Goal: Task Accomplishment & Management: Use online tool/utility

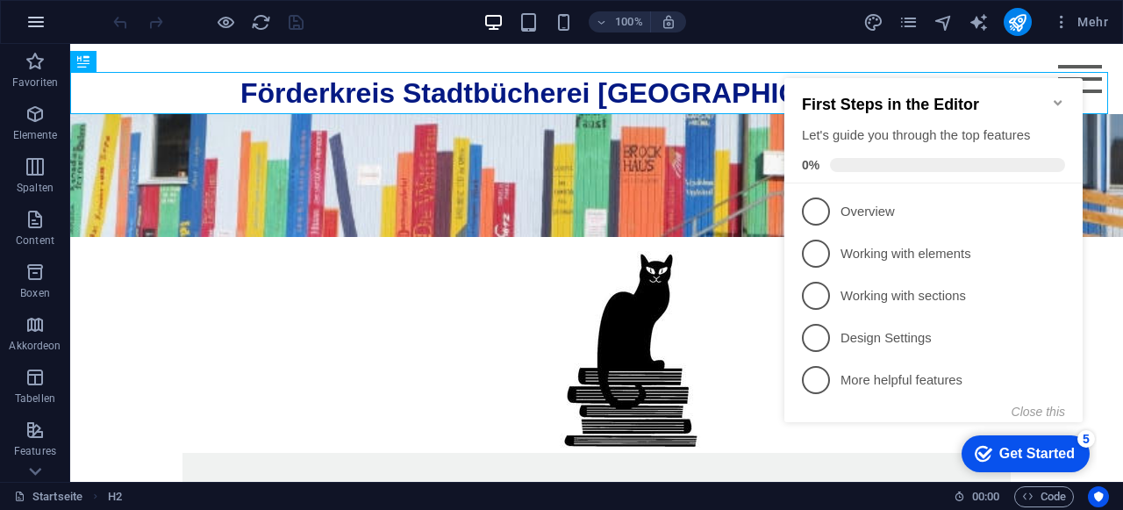
click at [39, 19] on icon "button" at bounding box center [35, 21] width 21 height 21
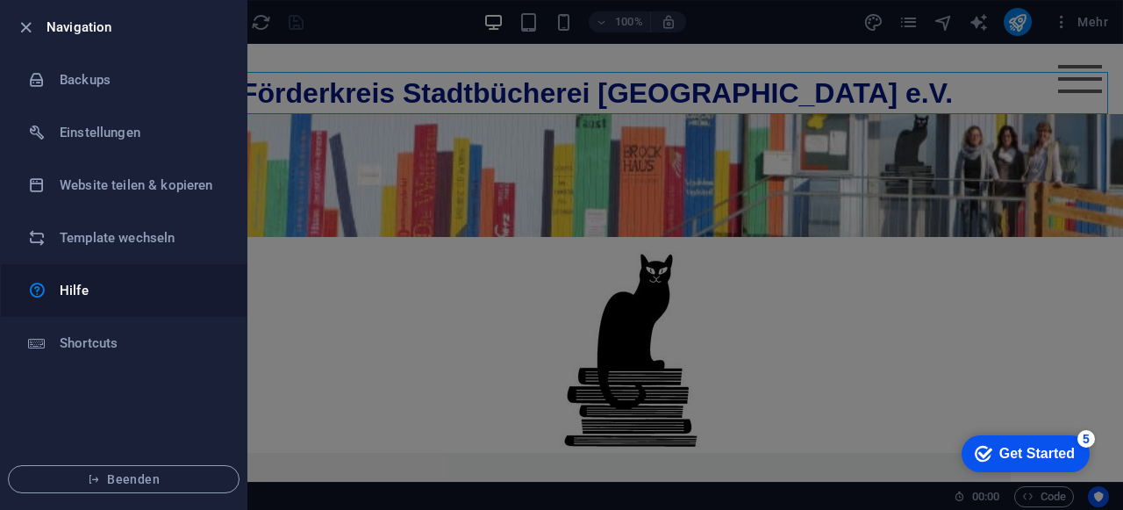
click at [82, 286] on h6 "Hilfe" at bounding box center [141, 290] width 162 height 21
click at [25, 33] on icon "button" at bounding box center [26, 28] width 20 height 20
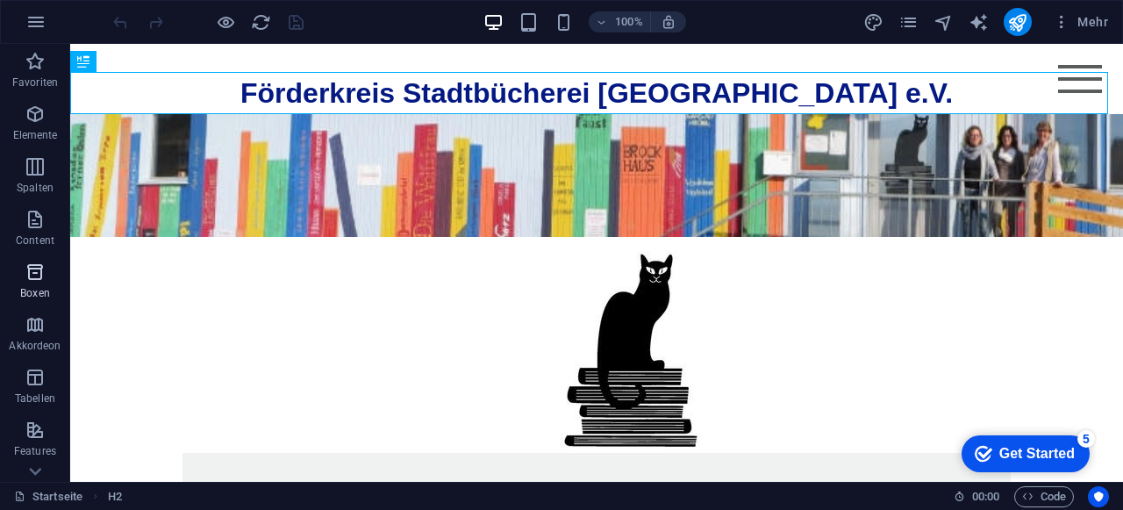
scroll to position [88, 0]
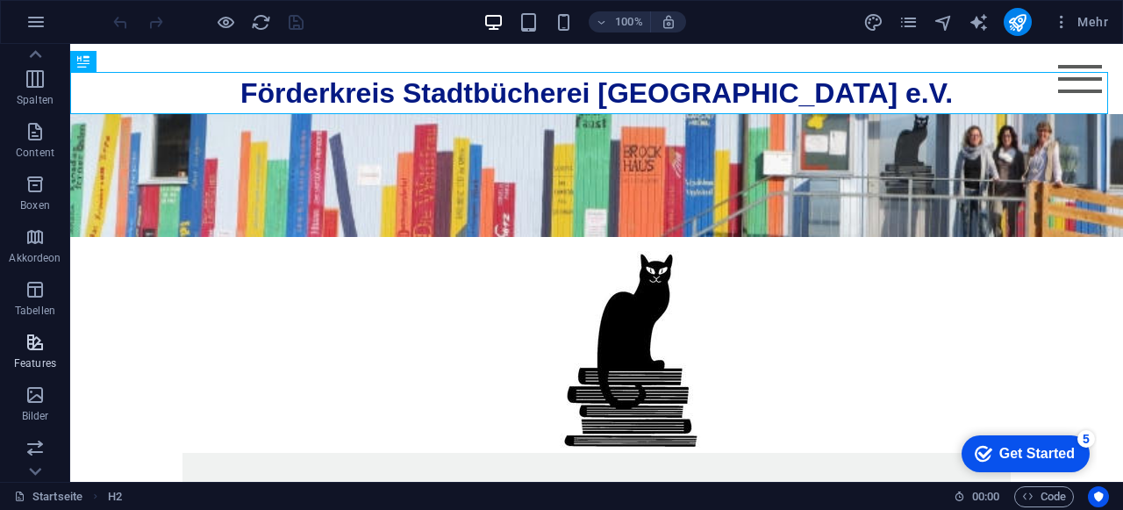
click at [28, 350] on icon "button" at bounding box center [35, 341] width 21 height 21
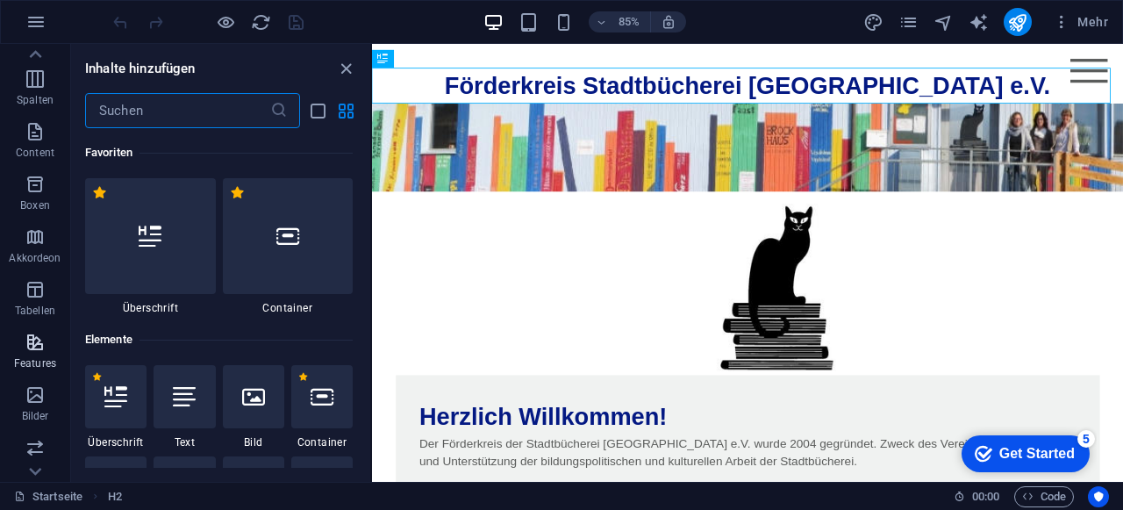
scroll to position [6835, 0]
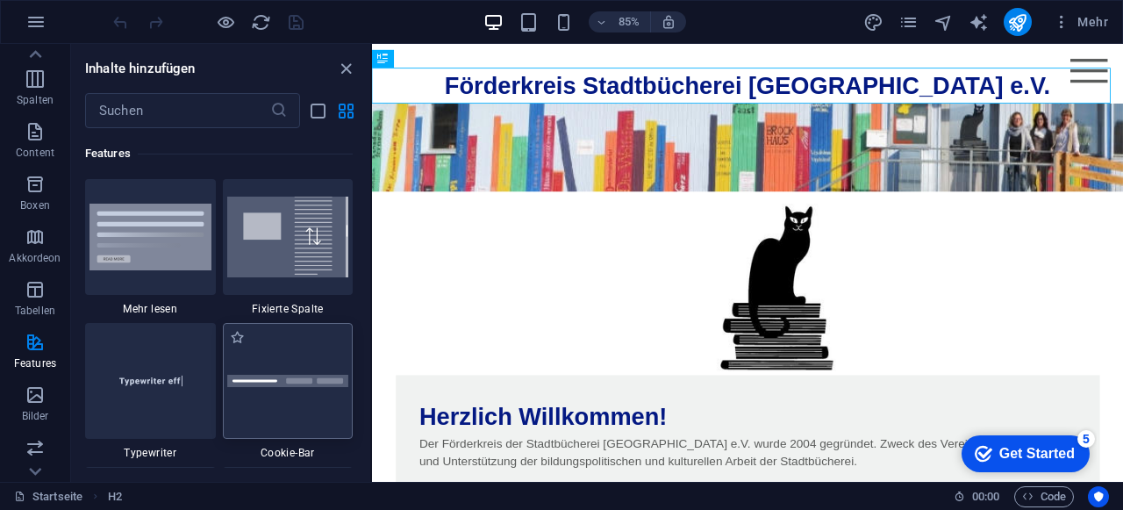
click at [278, 358] on div at bounding box center [288, 381] width 131 height 116
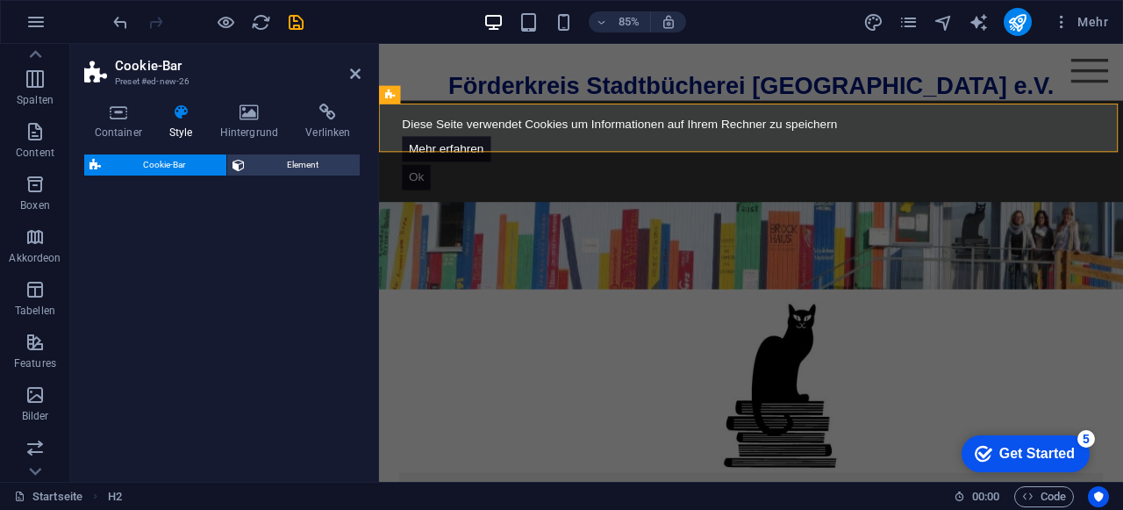
select select "px"
select select "rem"
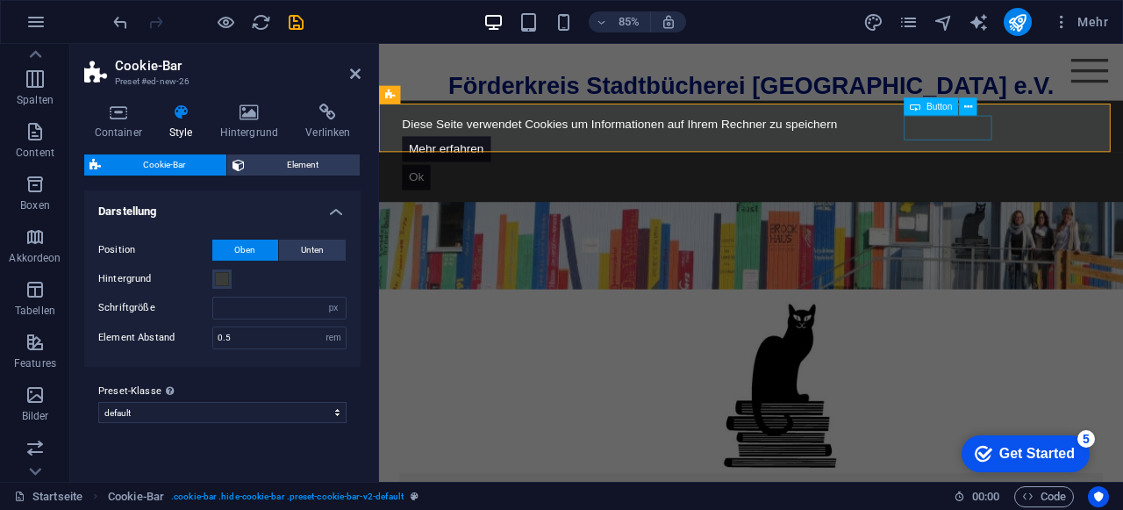
click at [1043, 153] on div "Mehr erfahren" at bounding box center [816, 168] width 821 height 30
click at [938, 105] on span "Button" at bounding box center [938, 106] width 25 height 9
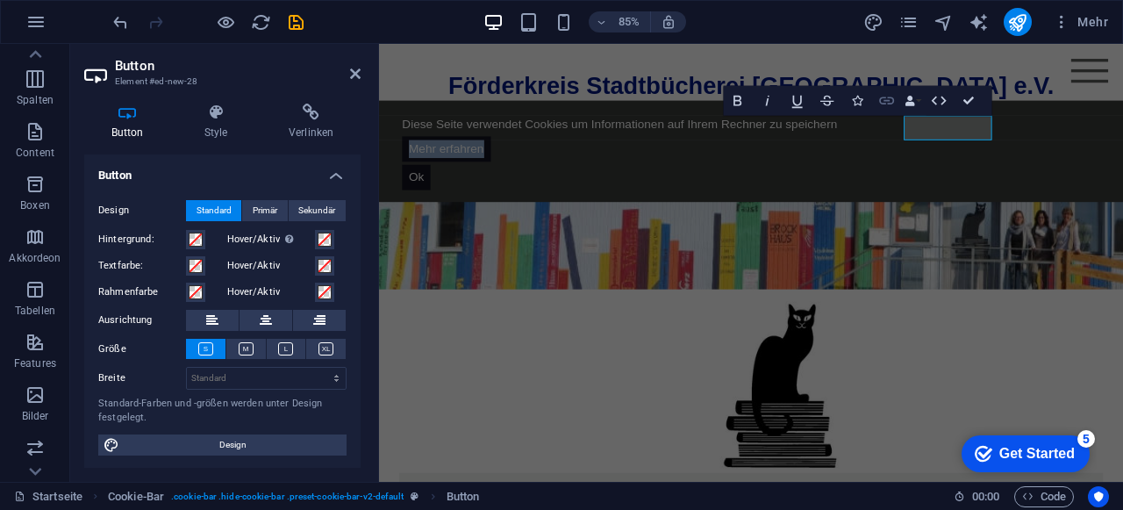
click at [881, 98] on icon "button" at bounding box center [887, 99] width 15 height 7
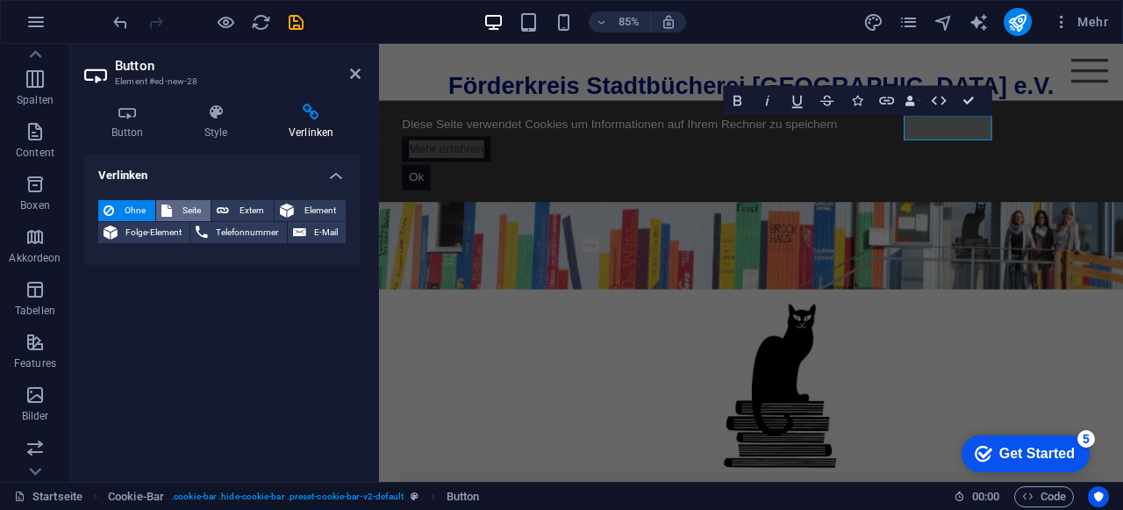
click at [192, 204] on span "Seite" at bounding box center [191, 210] width 28 height 21
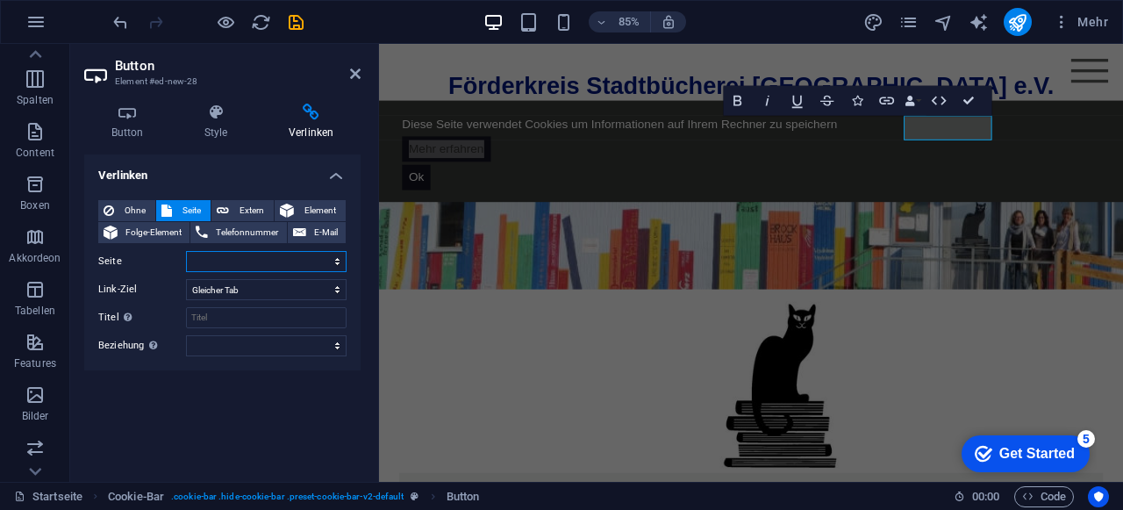
click at [245, 258] on select "Startseite Termine und Aktuelles Bücherei online Links Impressum Datenschutz" at bounding box center [266, 261] width 160 height 21
select select "5"
click at [186, 251] on select "Startseite Termine und Aktuelles Bücherei online Links Impressum Datenschutz" at bounding box center [266, 261] width 160 height 21
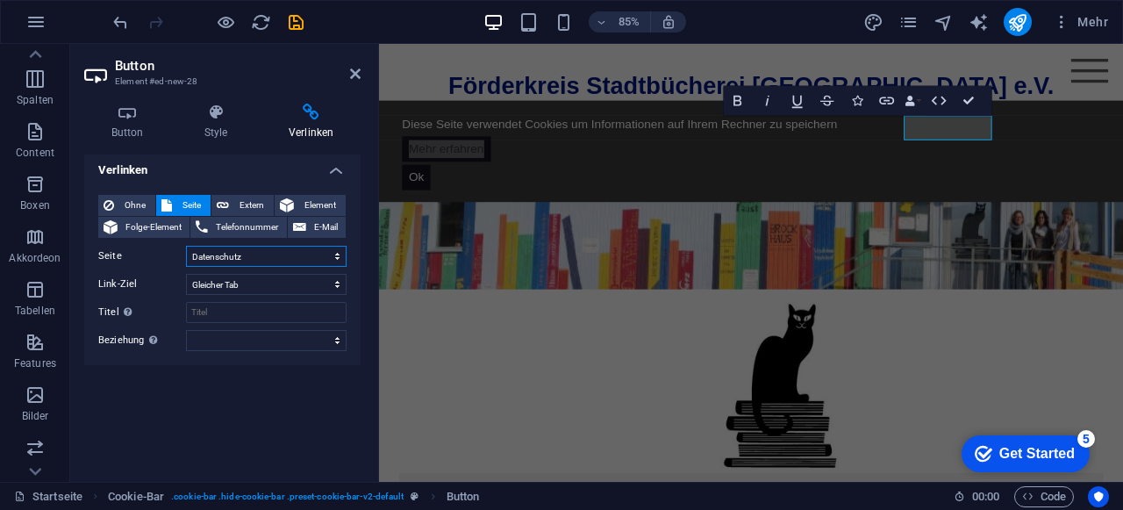
scroll to position [0, 0]
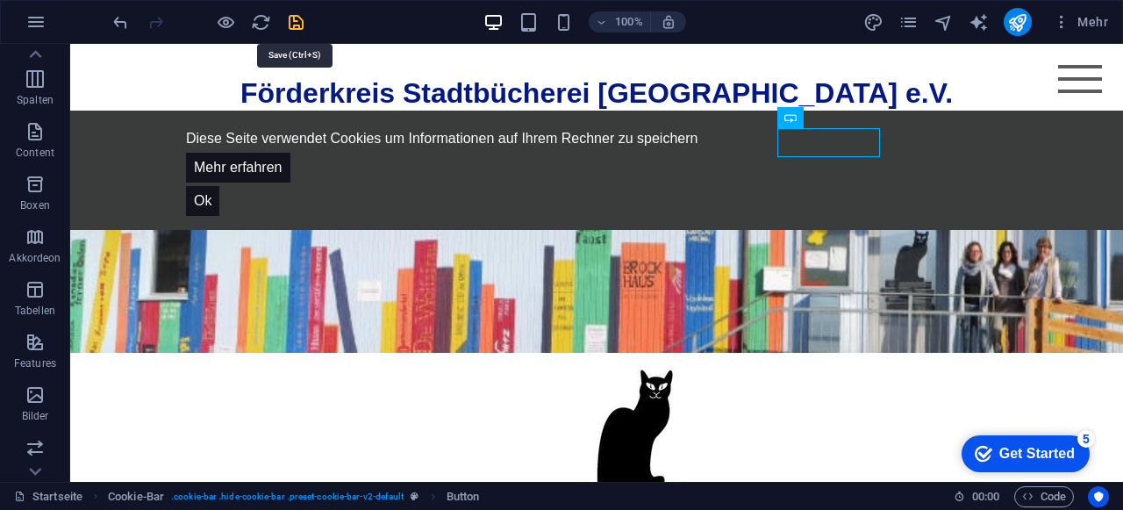
click at [297, 22] on icon "save" at bounding box center [296, 22] width 20 height 20
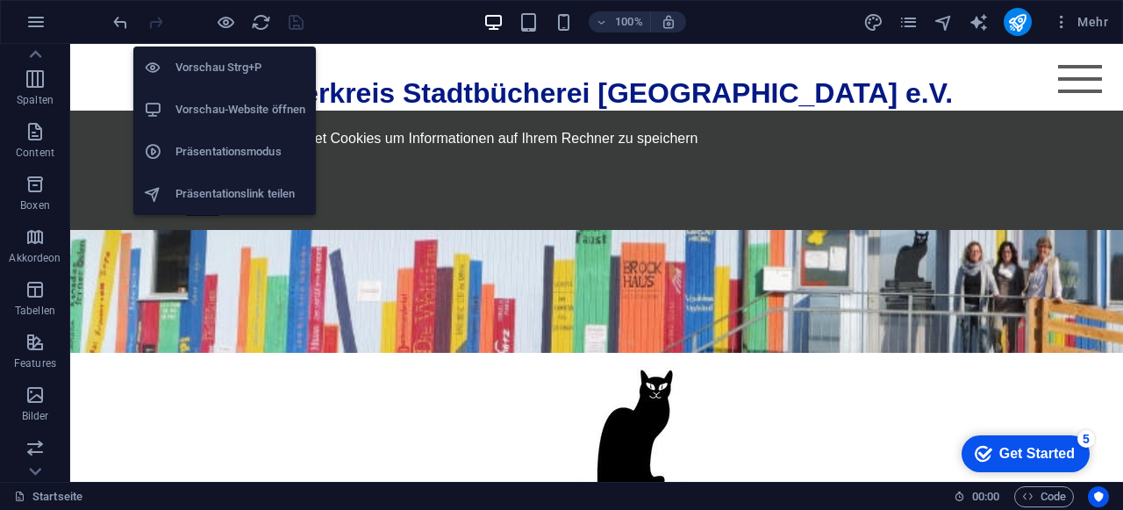
click at [247, 104] on h6 "Vorschau-Website öffnen" at bounding box center [240, 109] width 130 height 21
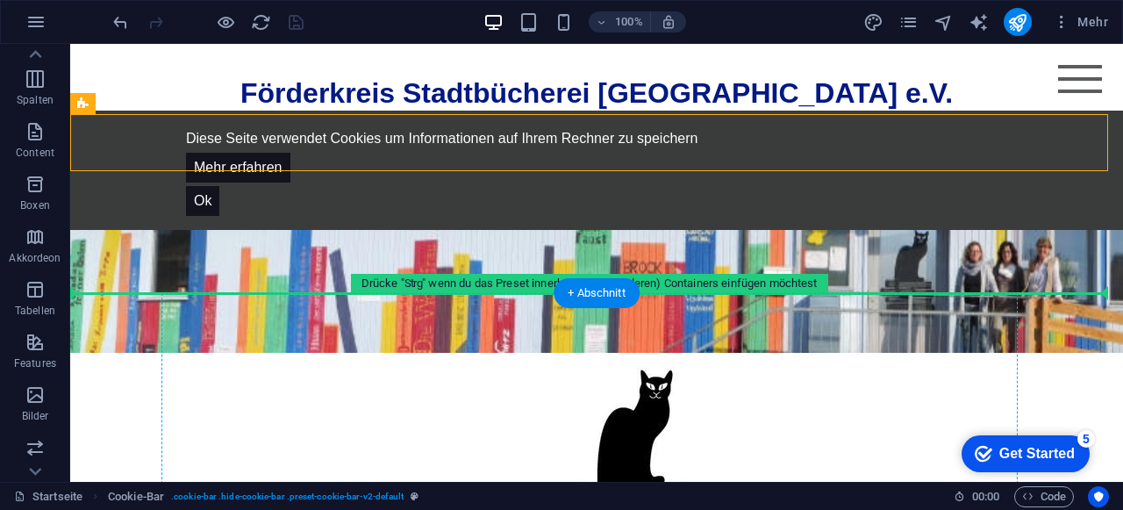
drag, startPoint x: 229, startPoint y: 141, endPoint x: 251, endPoint y: 317, distance: 176.8
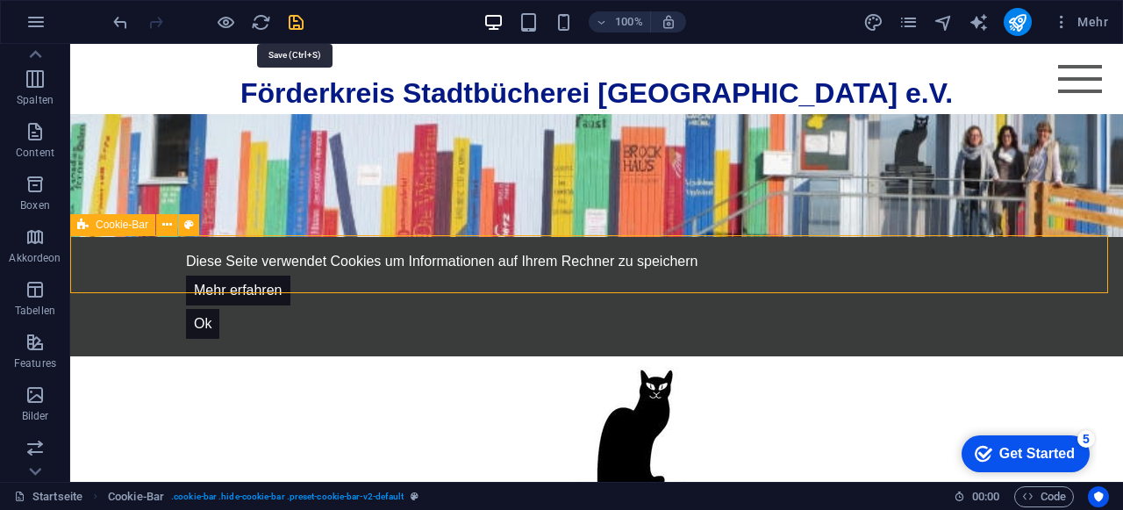
click at [288, 25] on icon "save" at bounding box center [296, 22] width 20 height 20
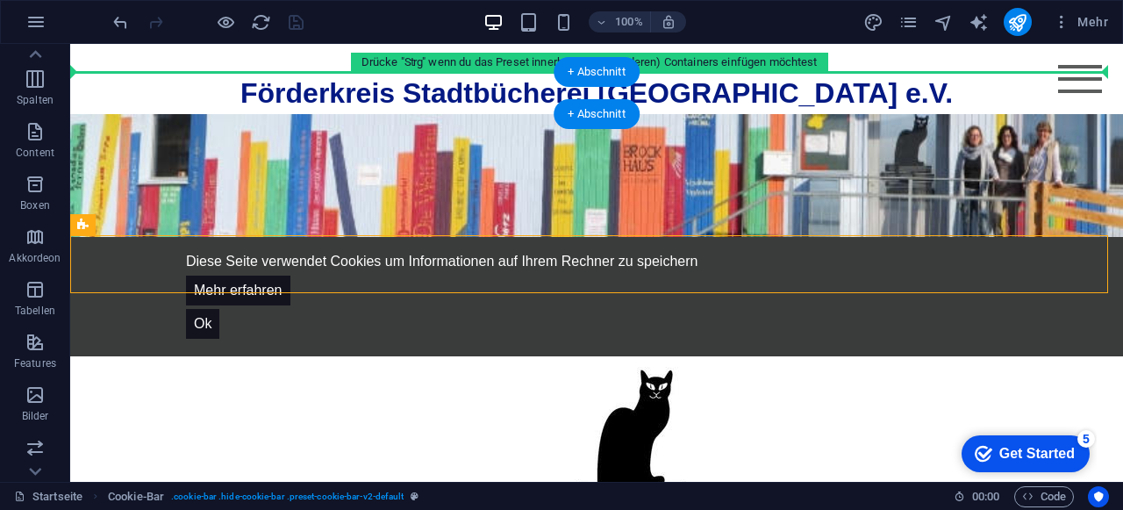
drag, startPoint x: 217, startPoint y: 267, endPoint x: 232, endPoint y: 76, distance: 191.8
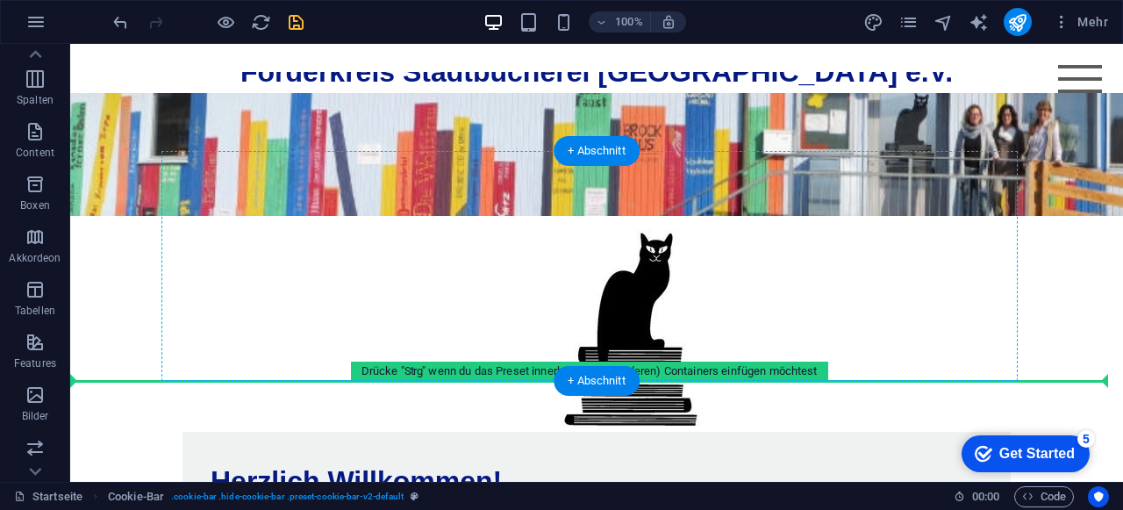
scroll to position [141, 0]
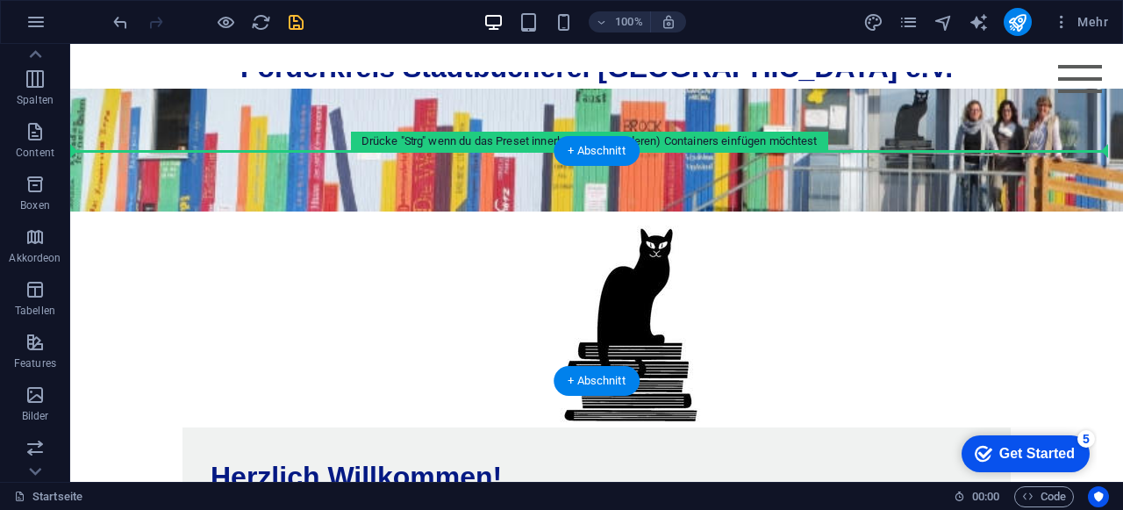
drag, startPoint x: 226, startPoint y: 90, endPoint x: 132, endPoint y: 211, distance: 153.1
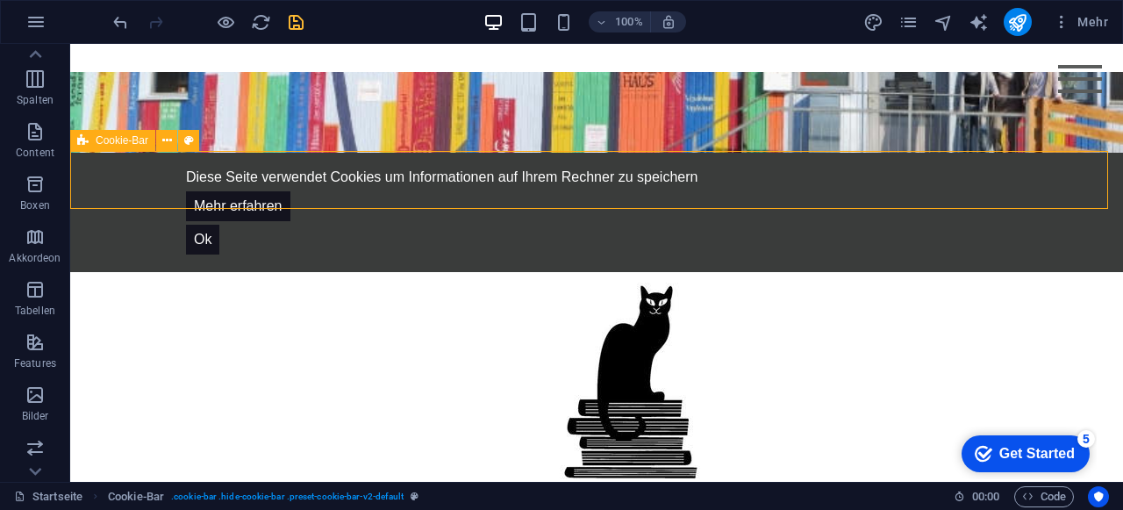
click at [132, 144] on span "Cookie-Bar" at bounding box center [122, 140] width 53 height 11
select select "px"
select select "rem"
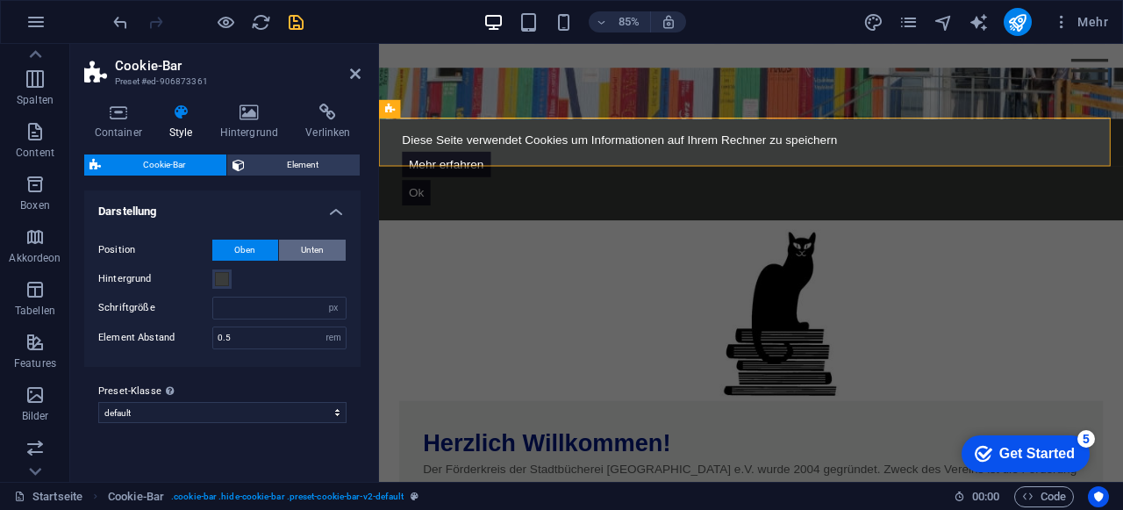
click at [307, 255] on span "Unten" at bounding box center [312, 249] width 23 height 21
click at [284, 14] on div at bounding box center [208, 22] width 196 height 28
click at [288, 18] on icon "save" at bounding box center [296, 22] width 20 height 20
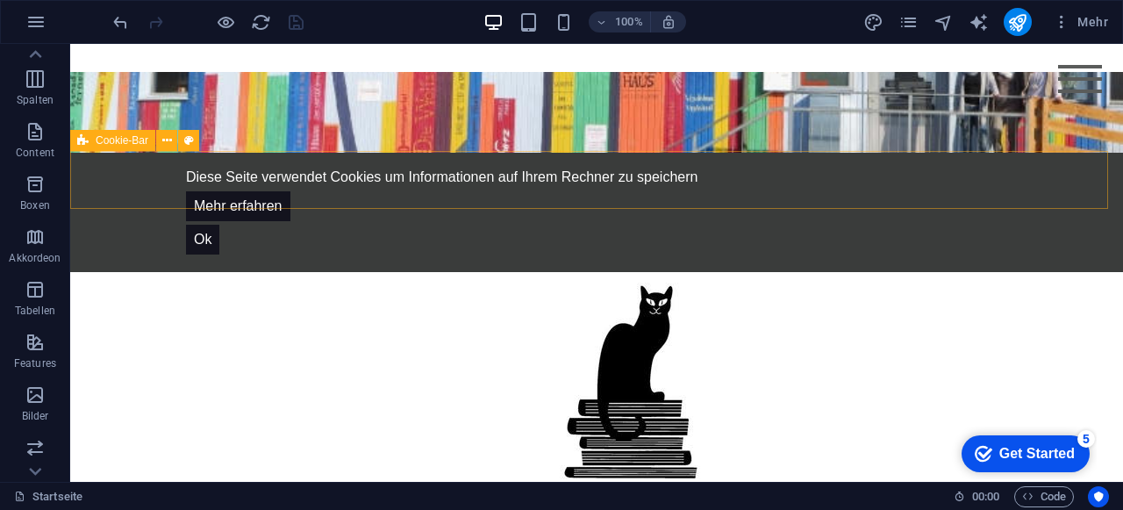
click at [125, 147] on div "Cookie-Bar" at bounding box center [112, 140] width 85 height 21
select select "px"
select select "rem"
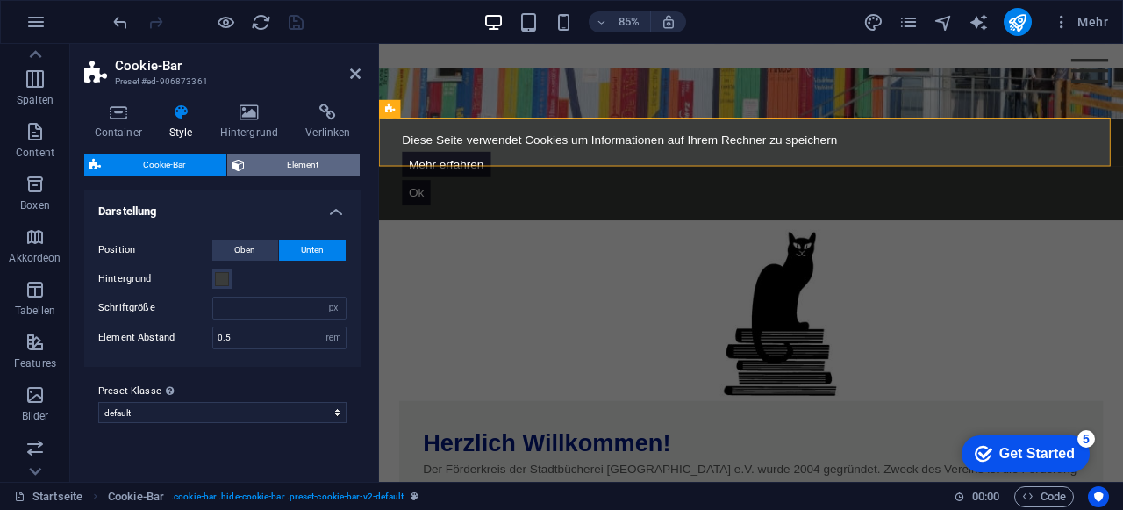
click at [308, 162] on span "Element" at bounding box center [302, 164] width 104 height 21
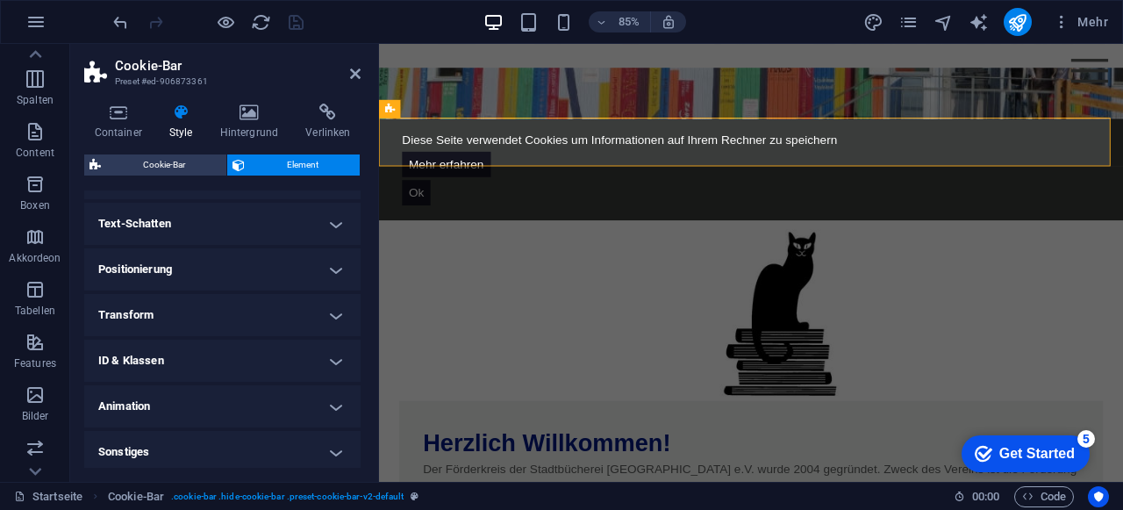
scroll to position [275, 0]
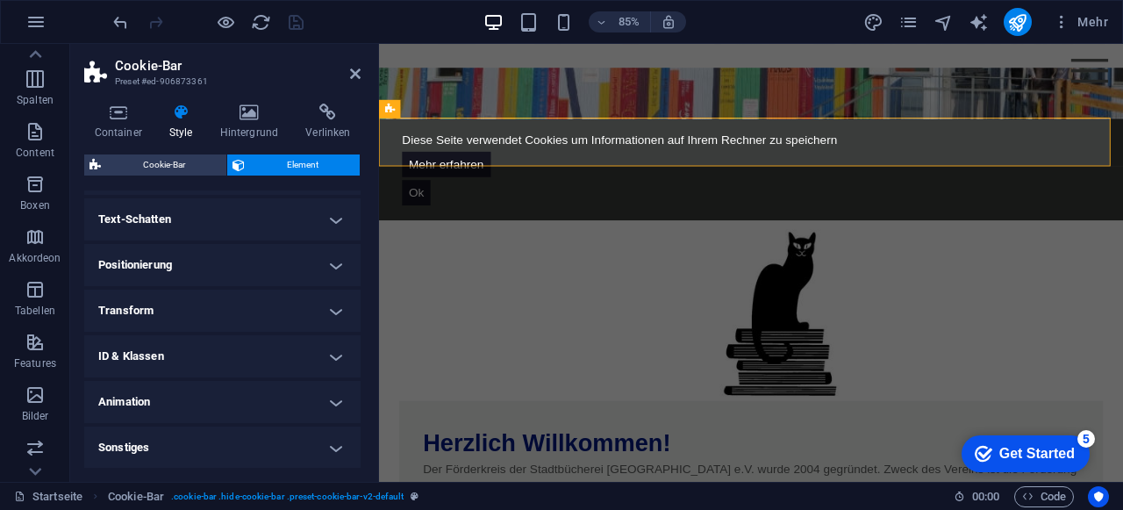
click at [180, 446] on h4 "Sonstiges" at bounding box center [222, 447] width 276 height 42
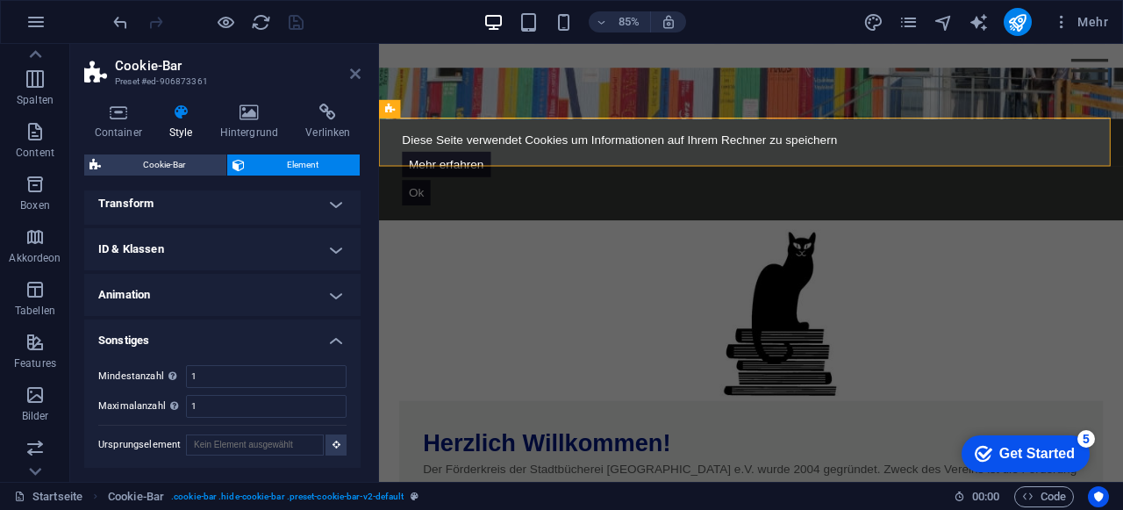
click at [353, 73] on icon at bounding box center [355, 74] width 11 height 14
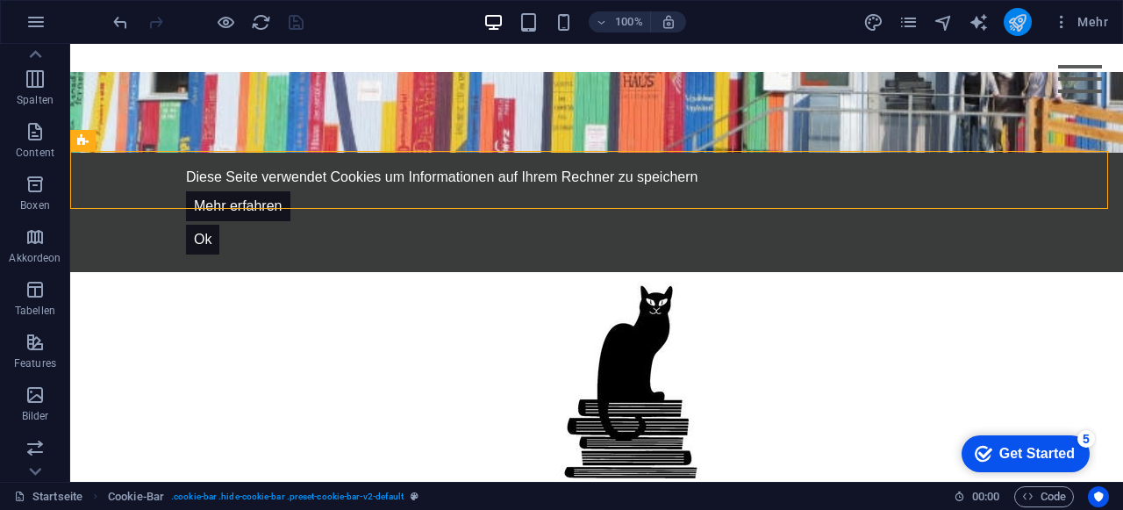
drag, startPoint x: 1028, startPoint y: 34, endPoint x: 1019, endPoint y: 24, distance: 13.7
click at [1023, 29] on div at bounding box center [1017, 22] width 28 height 28
click at [1016, 20] on icon "publish" at bounding box center [1017, 22] width 20 height 20
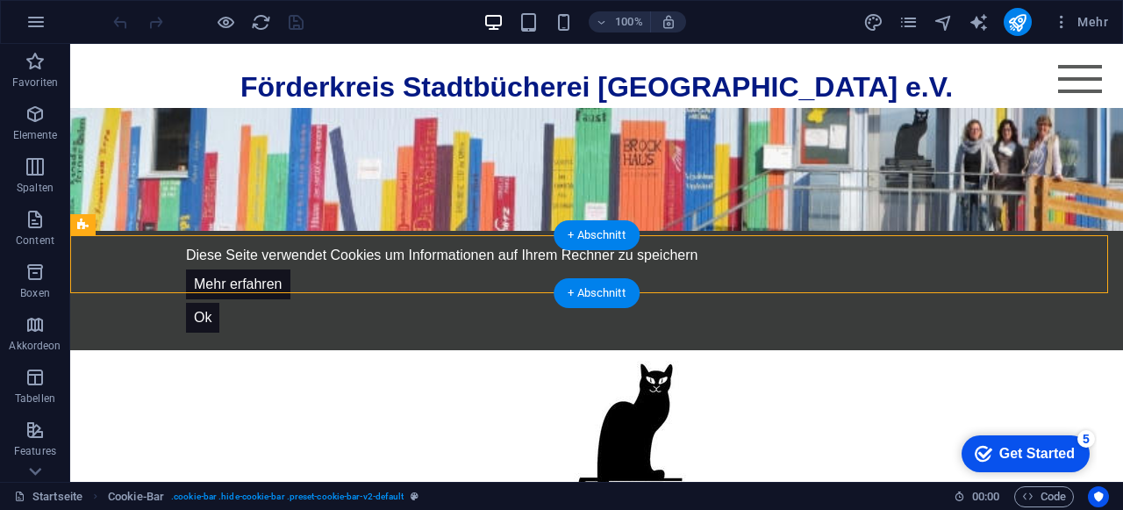
scroll to position [449, 0]
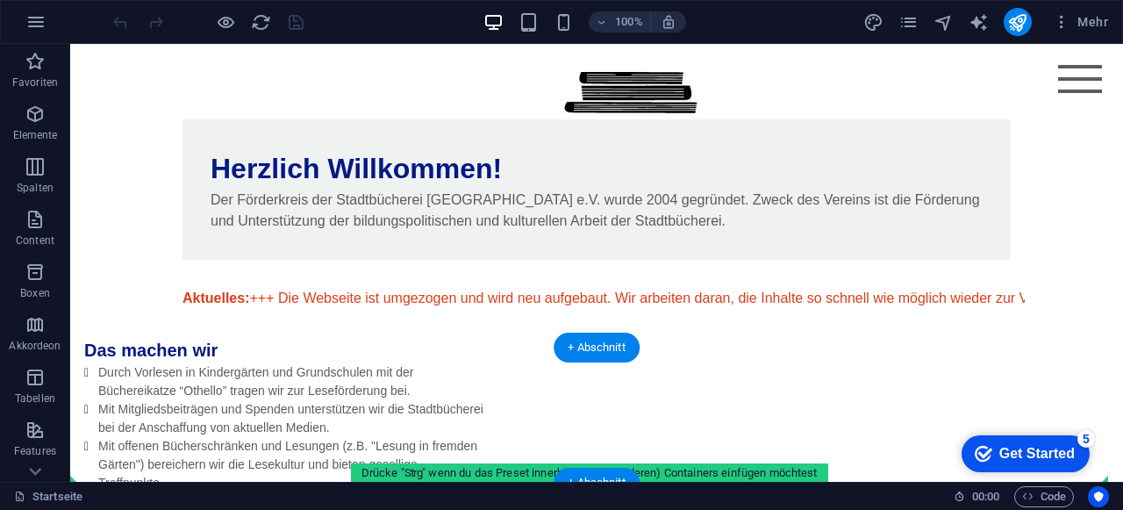
drag, startPoint x: 151, startPoint y: 265, endPoint x: 163, endPoint y: 448, distance: 183.7
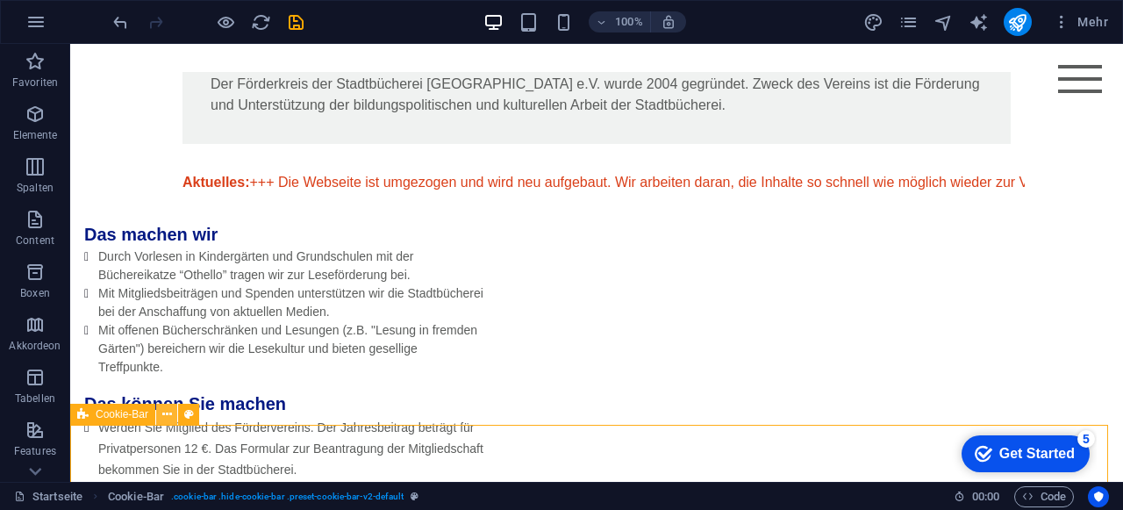
click at [168, 417] on icon at bounding box center [167, 414] width 10 height 18
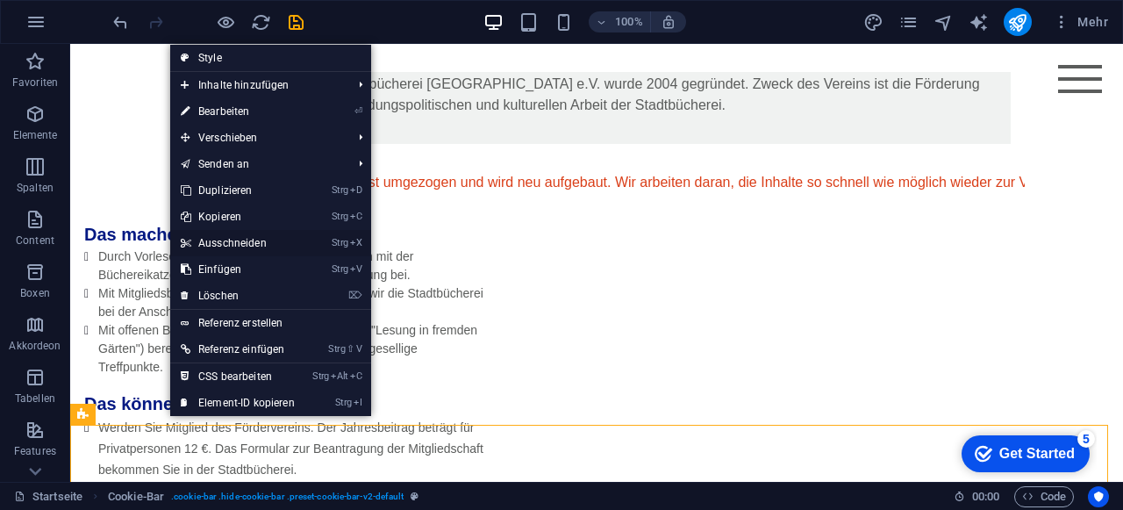
click at [211, 246] on link "Strg X Ausschneiden" at bounding box center [237, 243] width 135 height 26
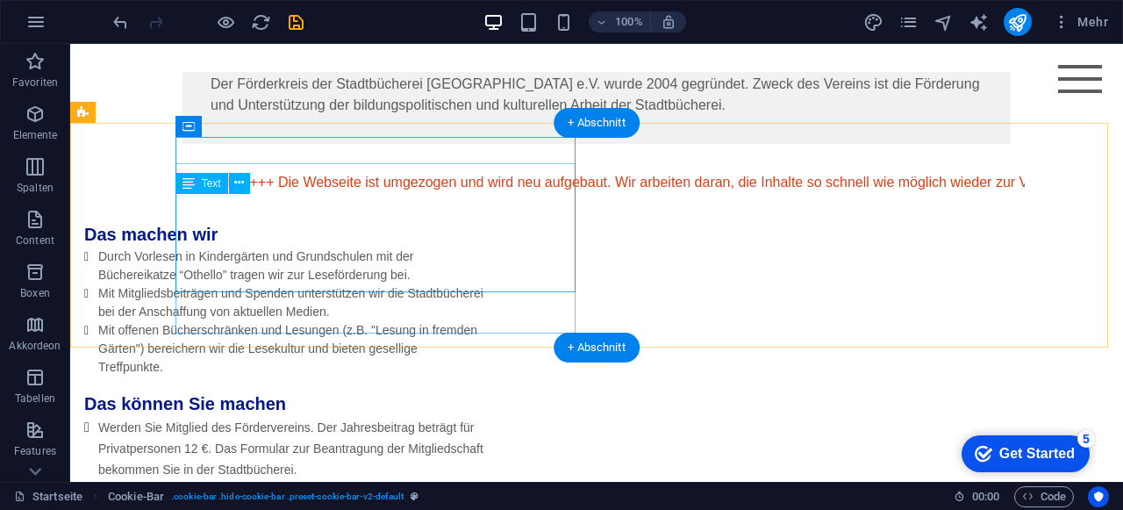
scroll to position [391, 0]
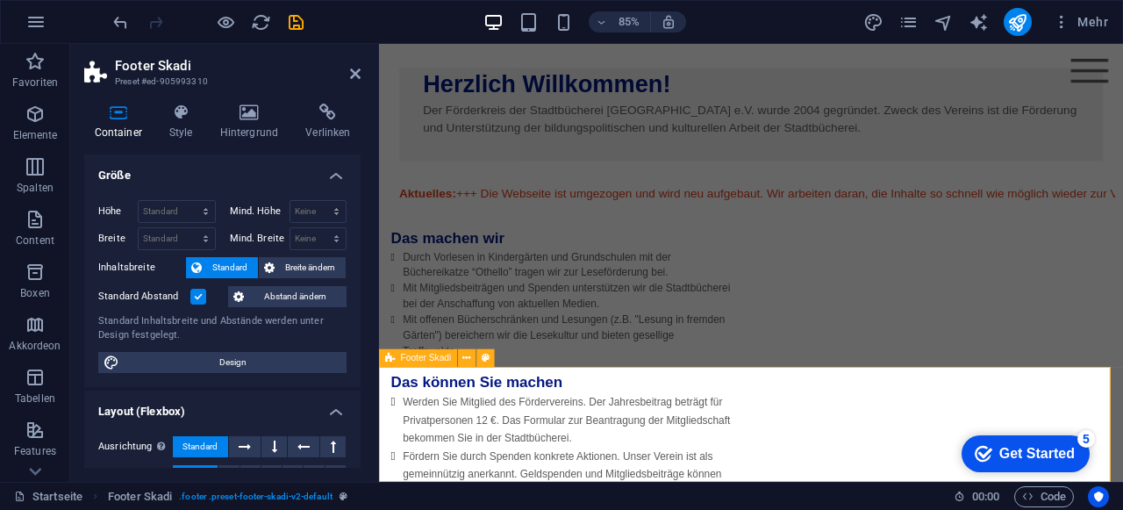
scroll to position [294, 0]
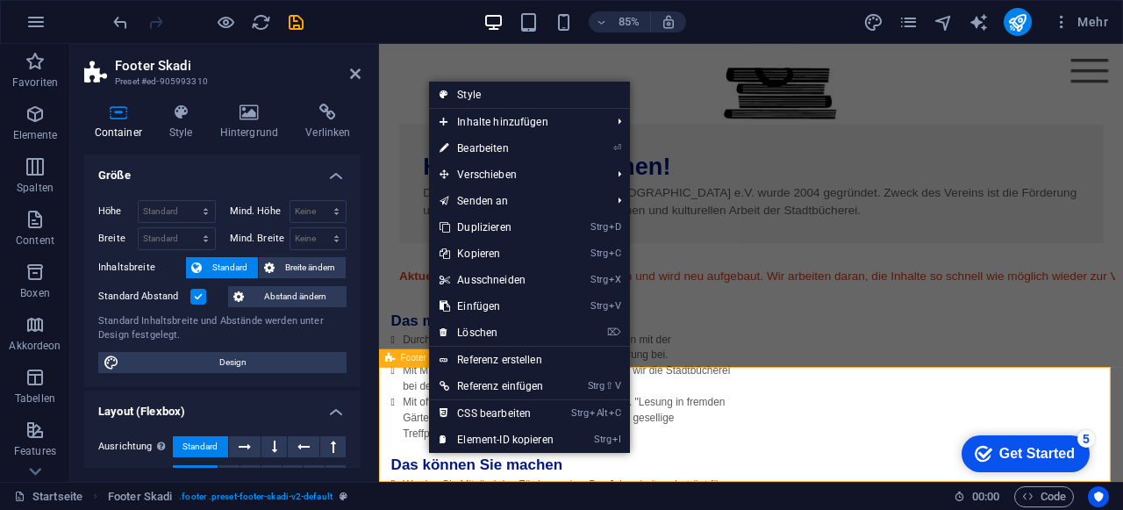
drag, startPoint x: 756, startPoint y: 360, endPoint x: 382, endPoint y: 446, distance: 383.3
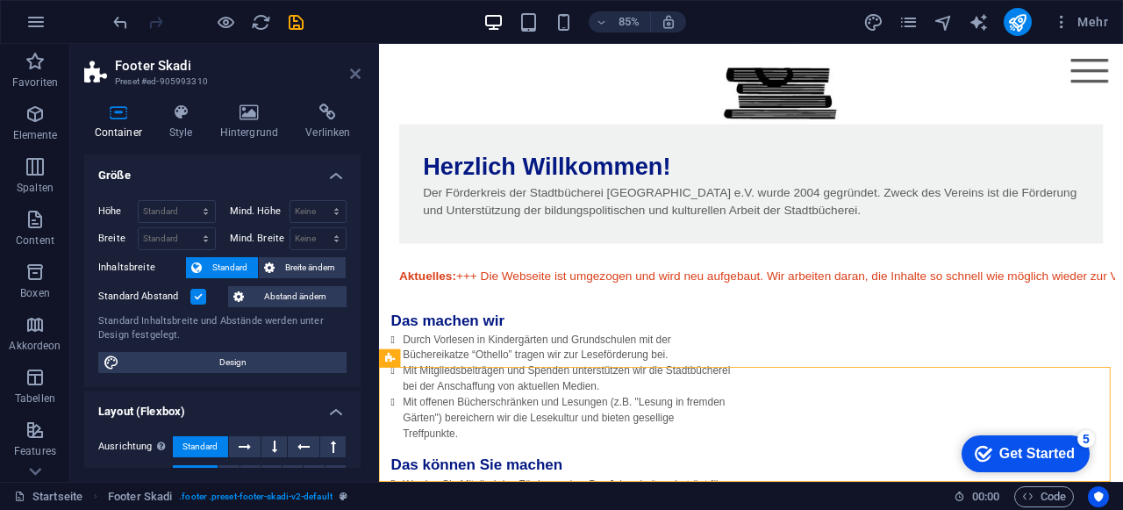
click at [359, 73] on icon at bounding box center [355, 74] width 11 height 14
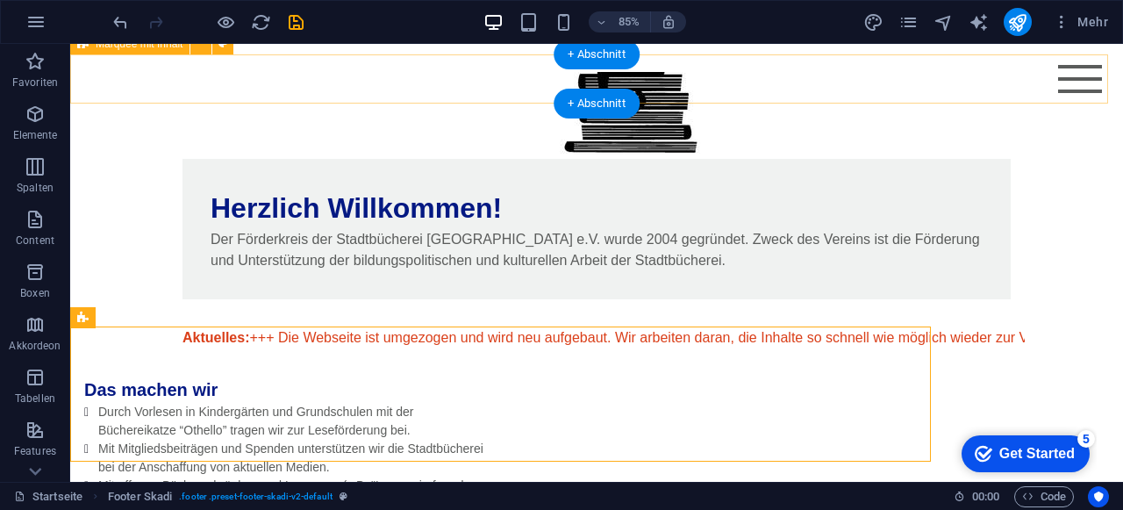
scroll to position [391, 0]
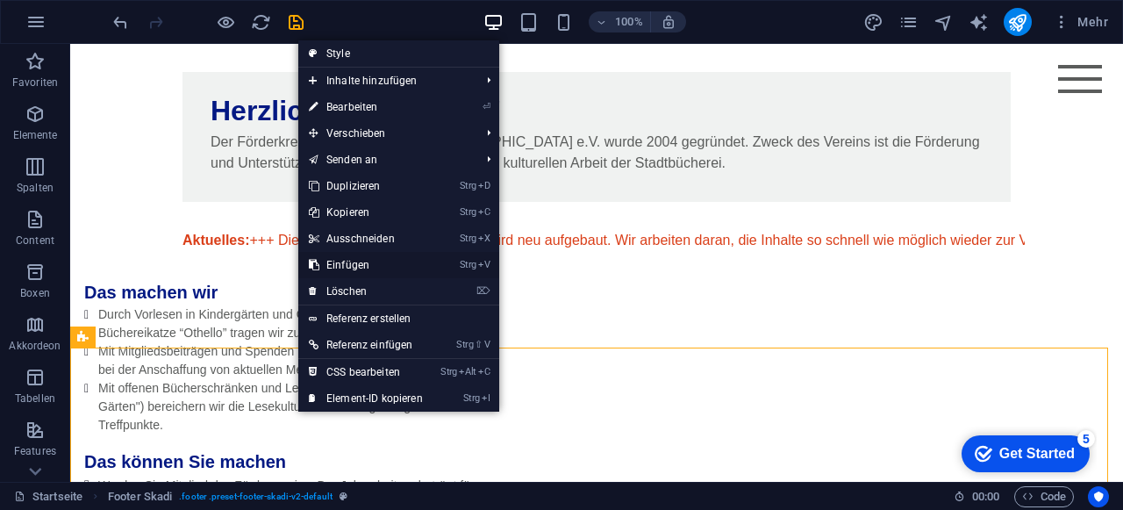
click at [358, 260] on link "Strg V Einfügen" at bounding box center [365, 265] width 135 height 26
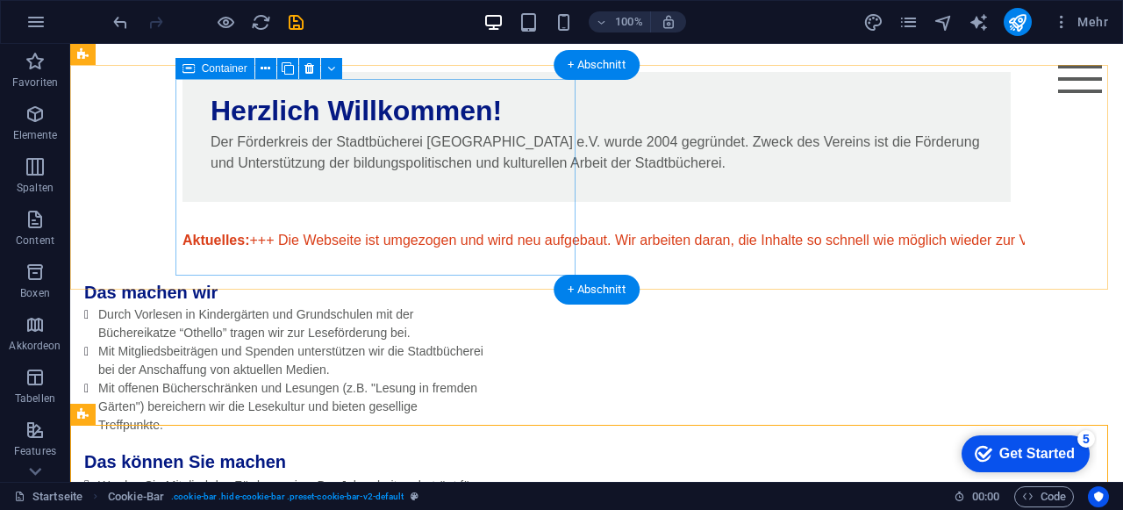
scroll to position [449, 0]
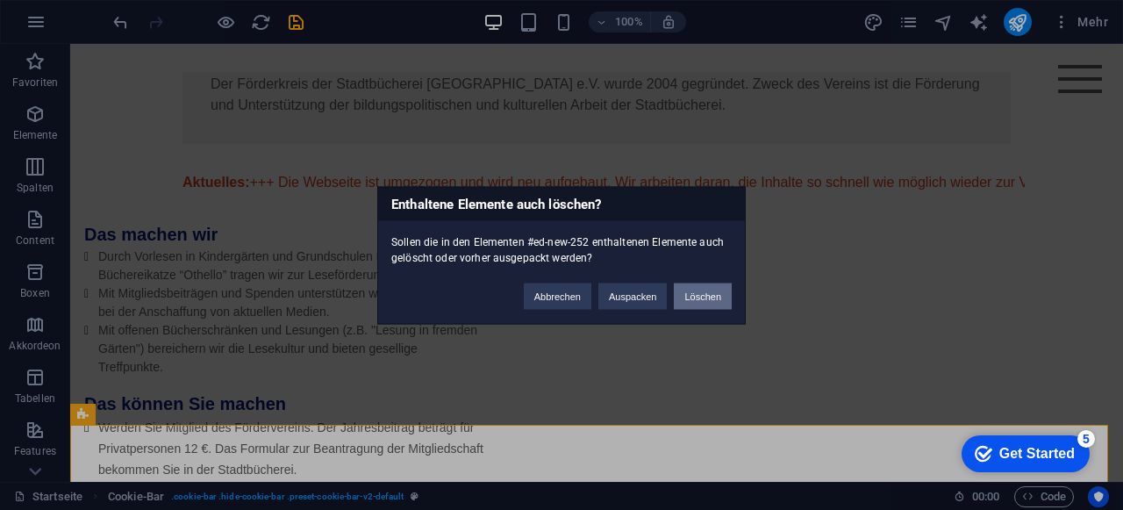
click at [707, 296] on button "Löschen" at bounding box center [703, 295] width 58 height 26
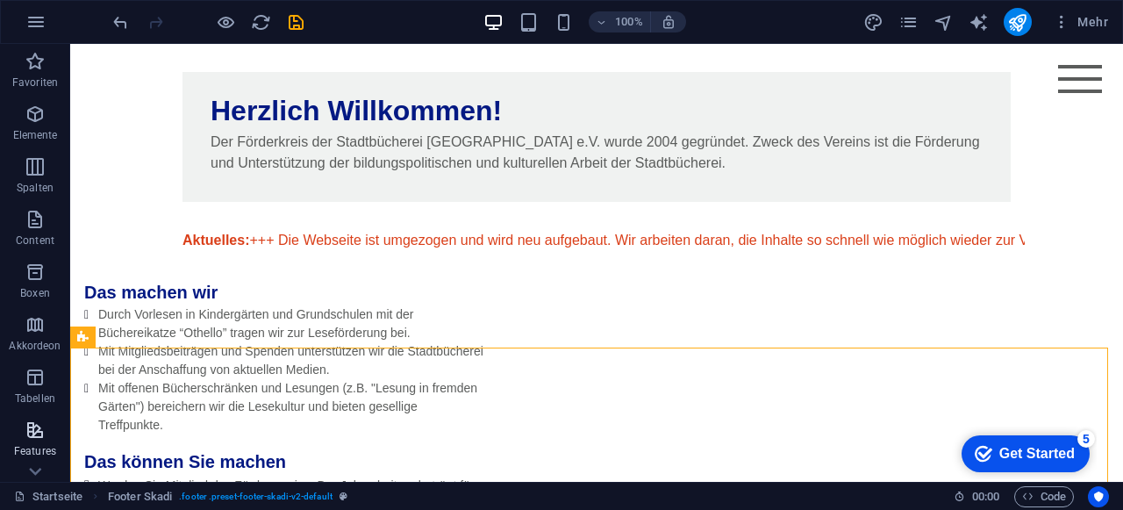
drag, startPoint x: 37, startPoint y: 407, endPoint x: 36, endPoint y: 431, distance: 23.7
click at [36, 431] on div "Favoriten Elemente Spalten Content Boxen Akkordeon Tabellen Features Bilder Sli…" at bounding box center [35, 438] width 70 height 789
click at [34, 434] on icon "button" at bounding box center [35, 429] width 21 height 21
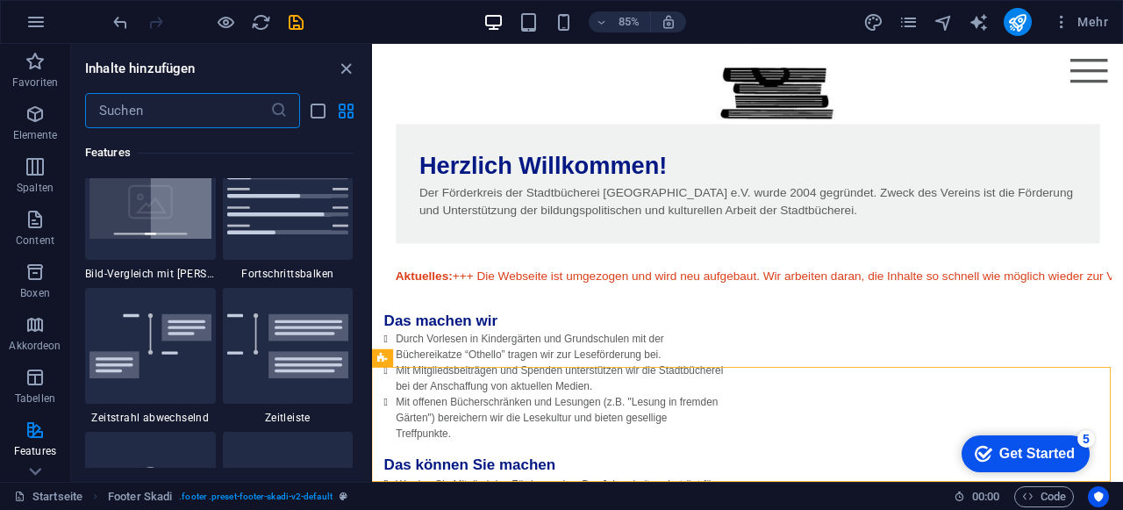
scroll to position [7010, 0]
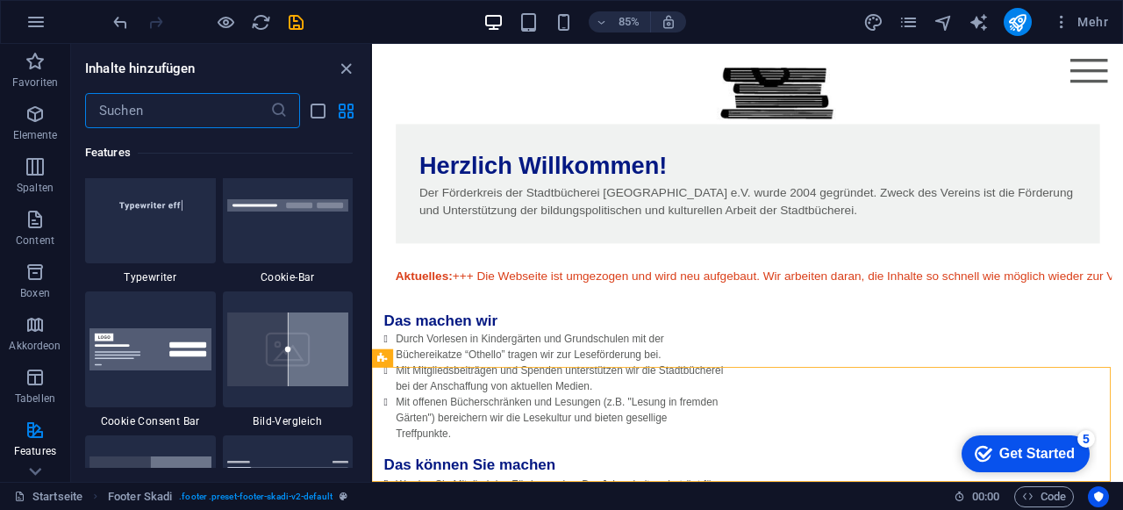
click at [210, 110] on input "text" at bounding box center [177, 110] width 185 height 35
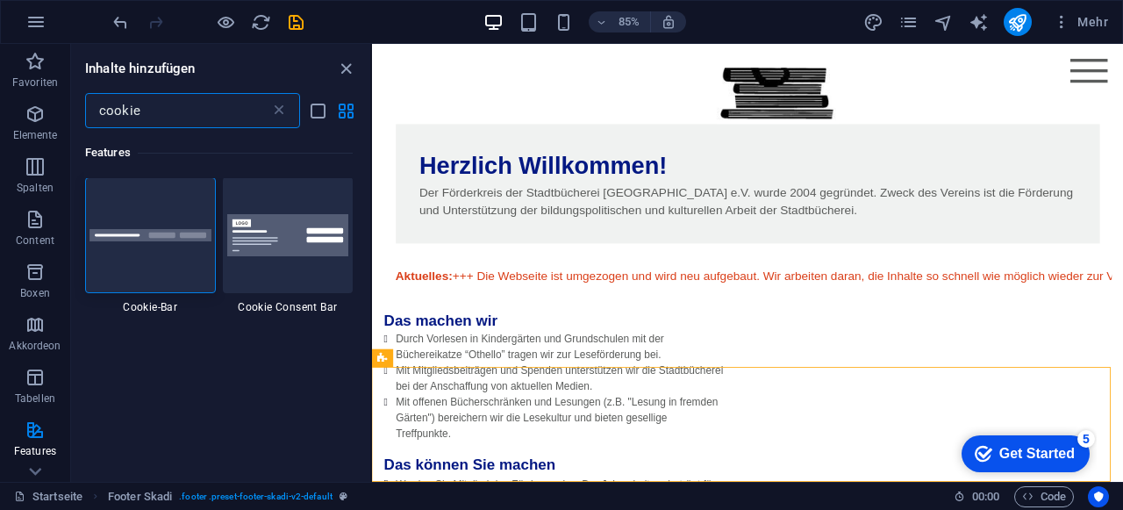
scroll to position [0, 0]
type input "cookie"
click at [294, 266] on div at bounding box center [288, 236] width 131 height 116
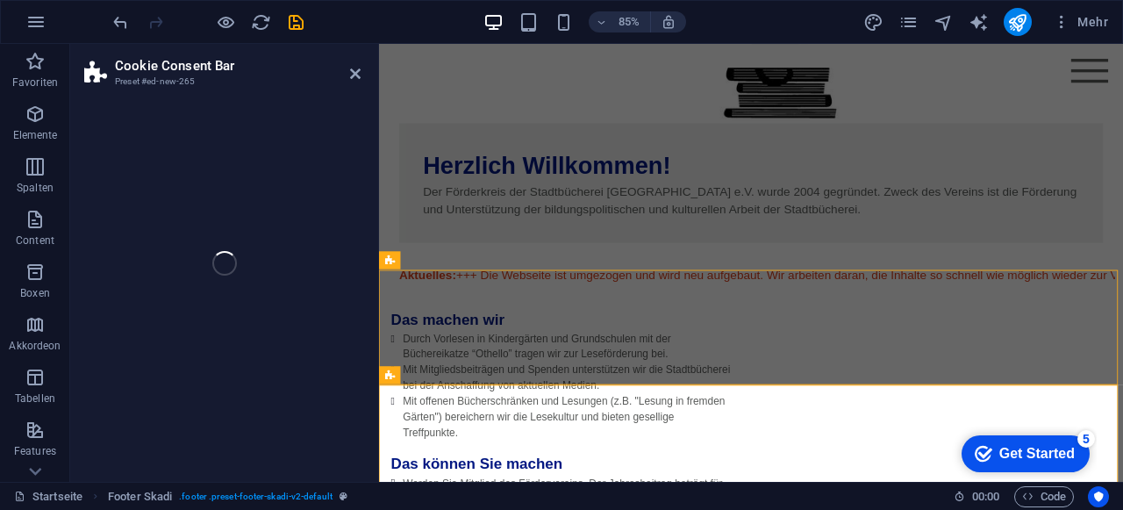
scroll to position [409, 0]
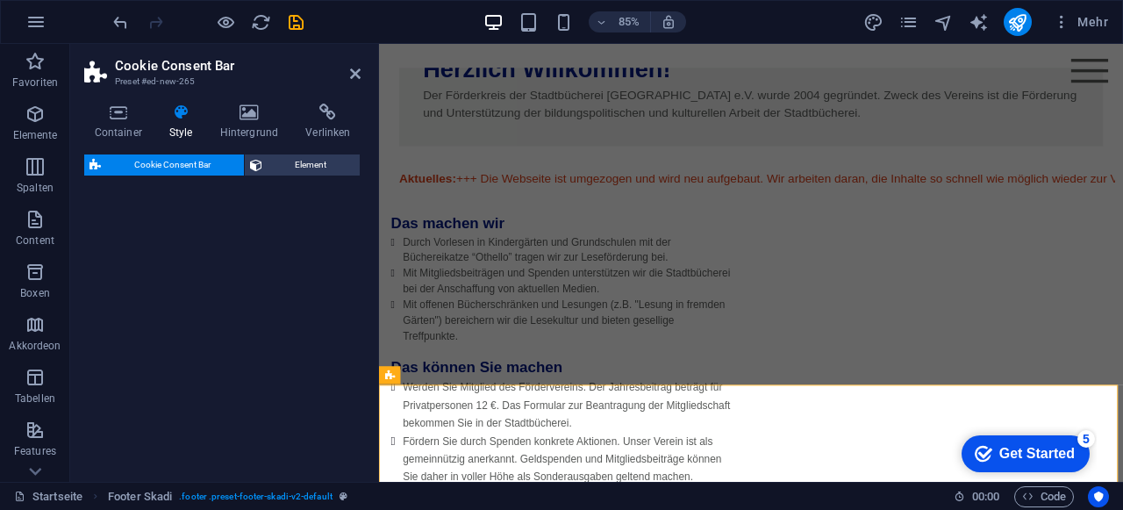
select select "rem"
select select "px"
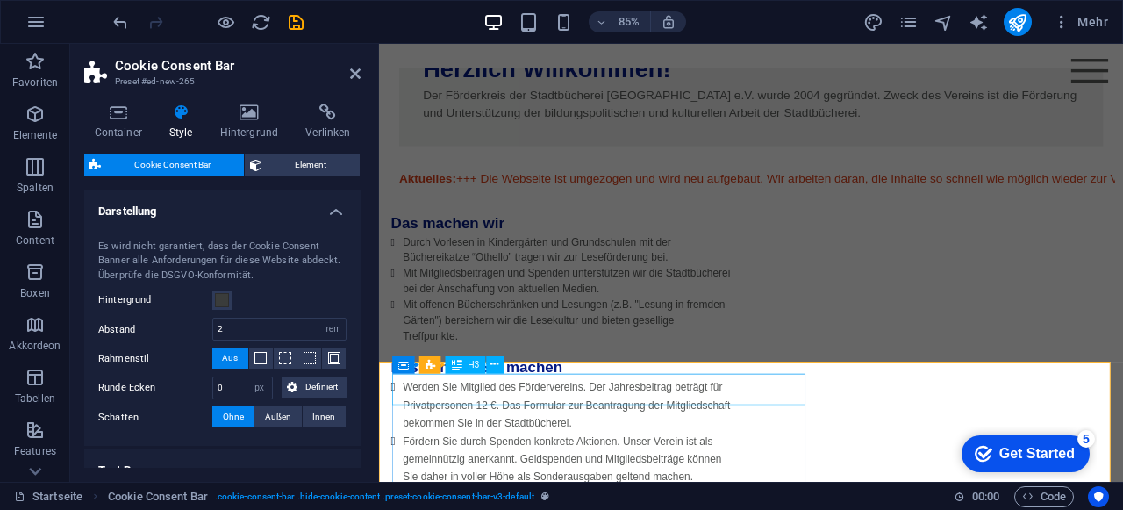
scroll to position [492, 0]
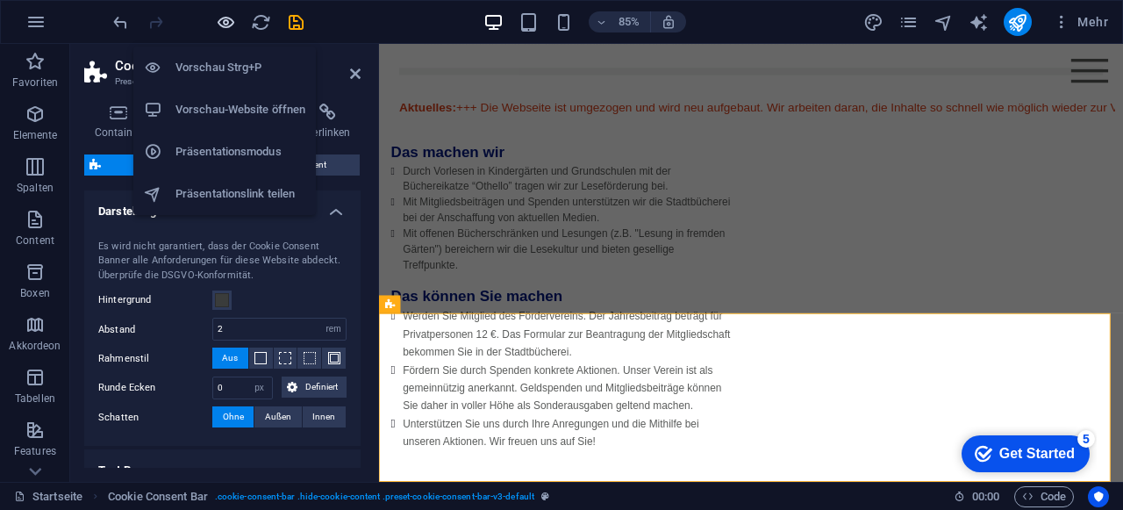
click at [221, 19] on icon "button" at bounding box center [226, 22] width 20 height 20
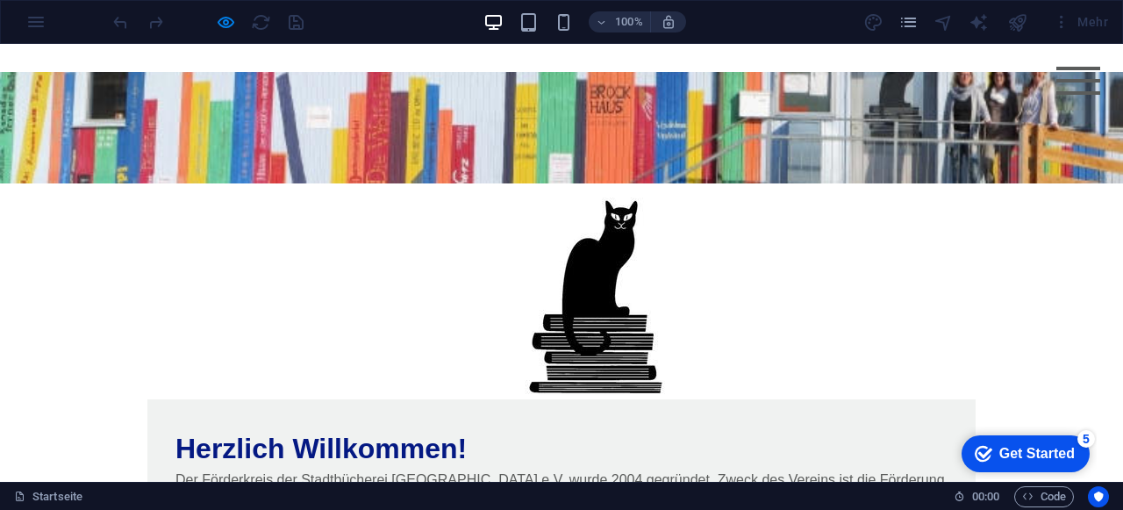
scroll to position [0, 0]
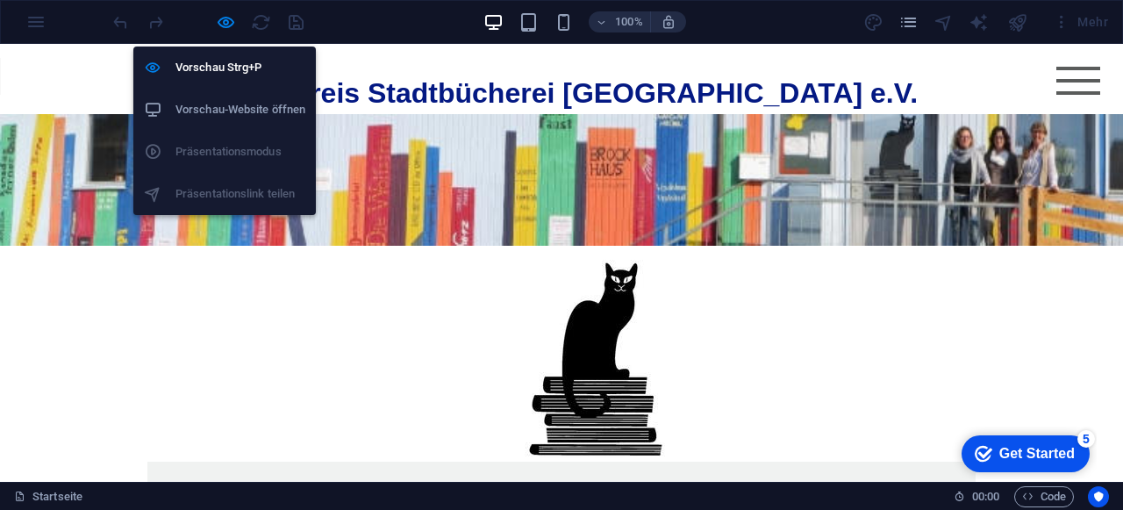
click at [226, 104] on h6 "Vorschau-Website öffnen" at bounding box center [240, 109] width 130 height 21
click at [229, 25] on icon "button" at bounding box center [226, 22] width 20 height 20
select select "rem"
select select "px"
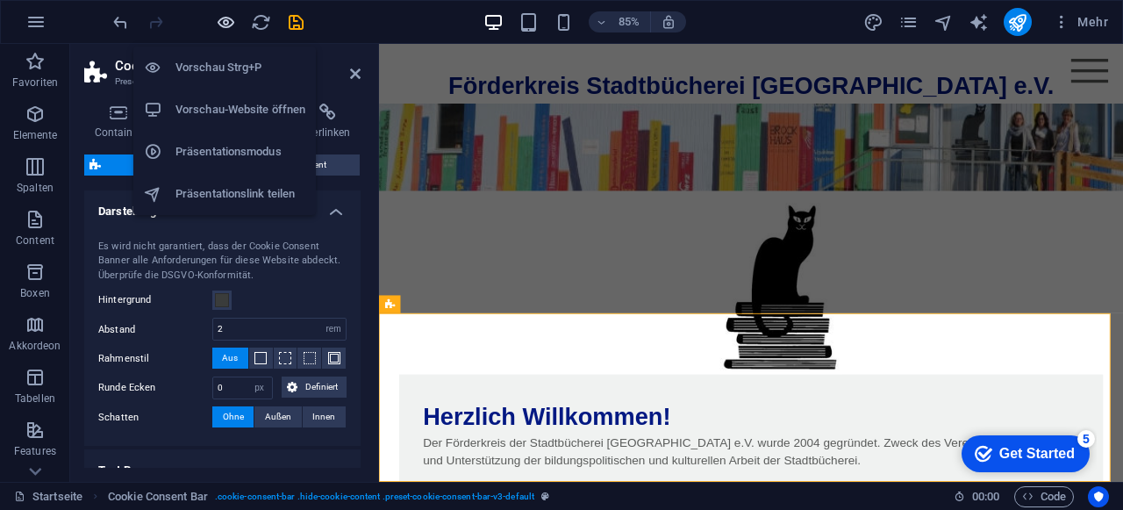
scroll to position [492, 0]
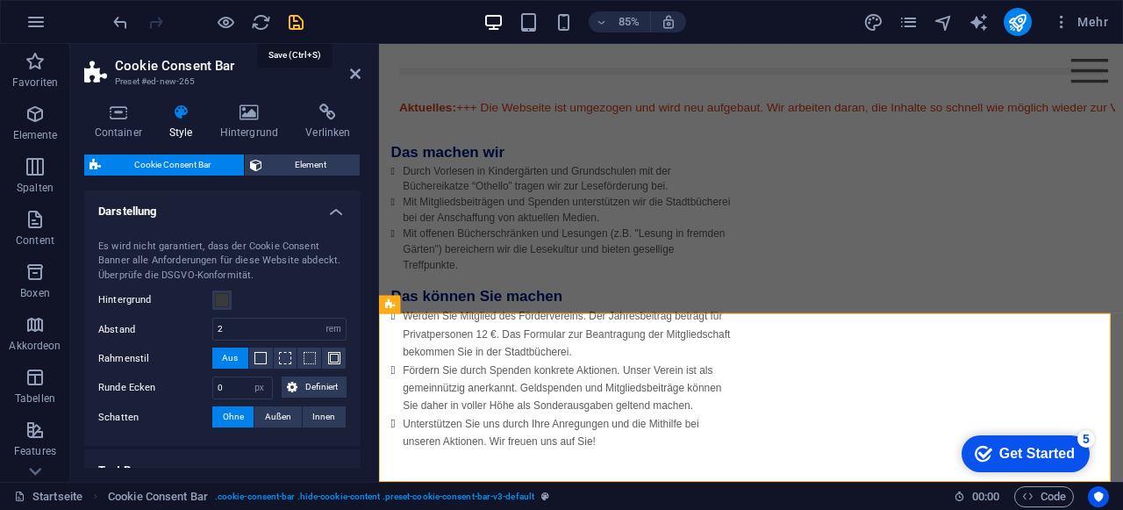
click at [300, 22] on icon "save" at bounding box center [296, 22] width 20 height 20
select select "rem"
select select "px"
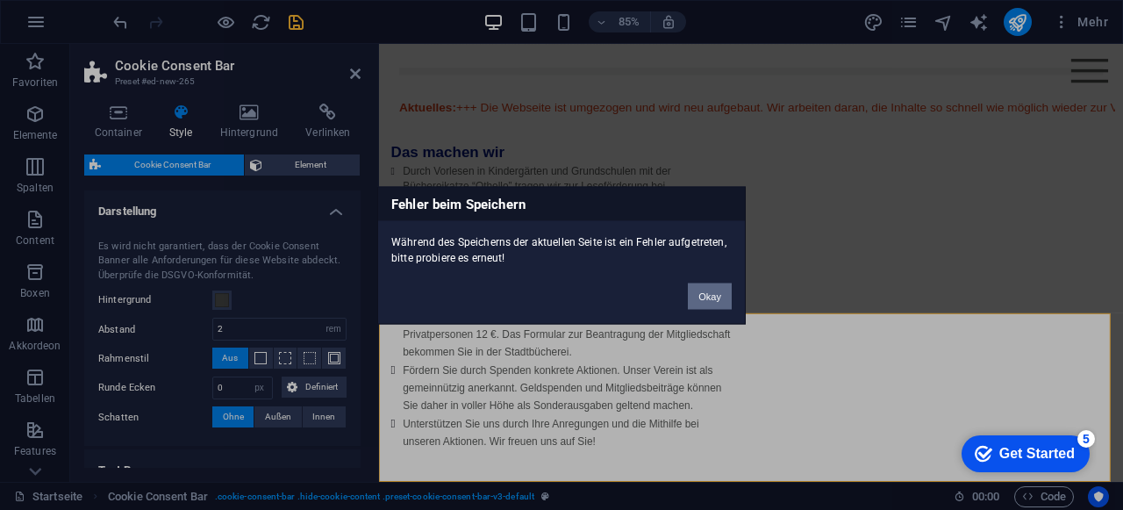
click at [716, 297] on button "Okay" at bounding box center [710, 295] width 44 height 26
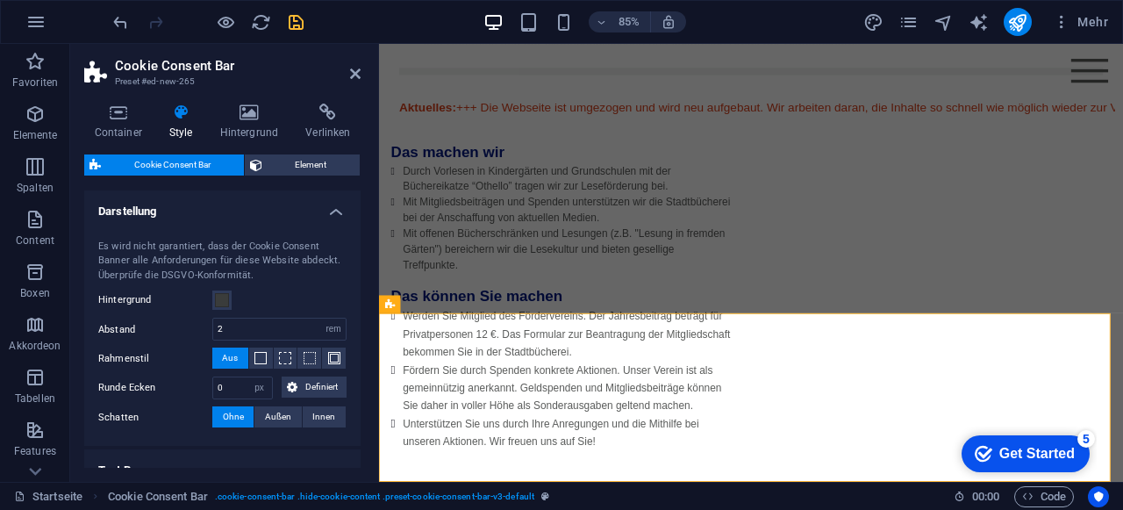
click at [107, 11] on div "85% Mehr" at bounding box center [561, 22] width 1121 height 42
click at [125, 26] on icon "undo" at bounding box center [120, 22] width 20 height 20
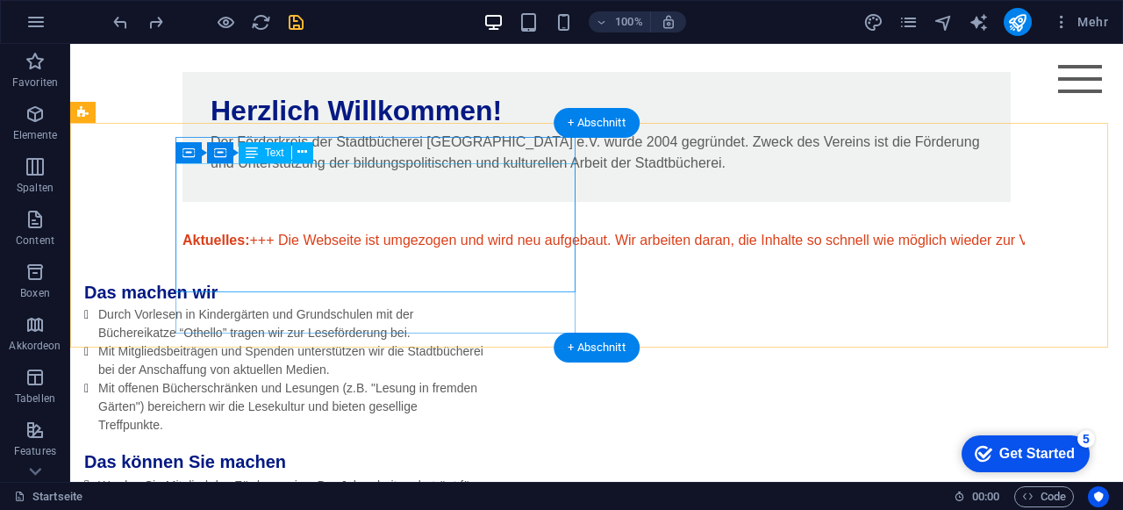
scroll to position [0, 0]
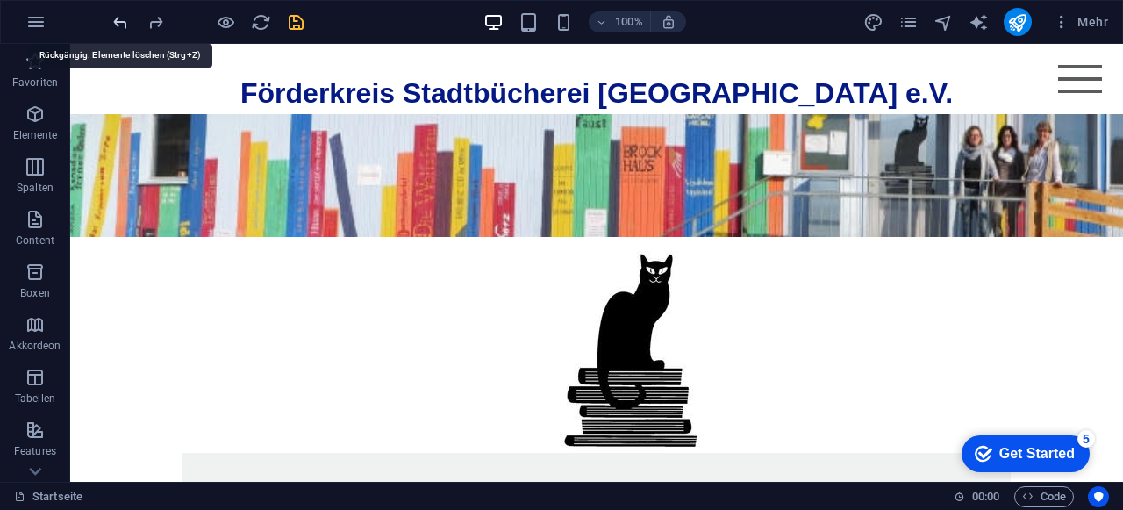
click at [123, 20] on icon "undo" at bounding box center [120, 22] width 20 height 20
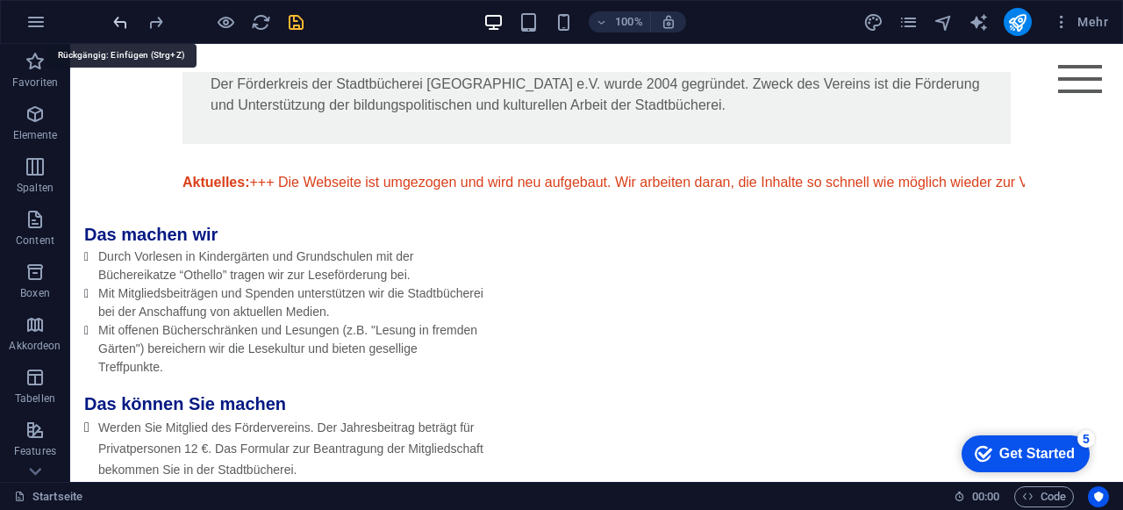
click at [123, 20] on icon "undo" at bounding box center [120, 22] width 20 height 20
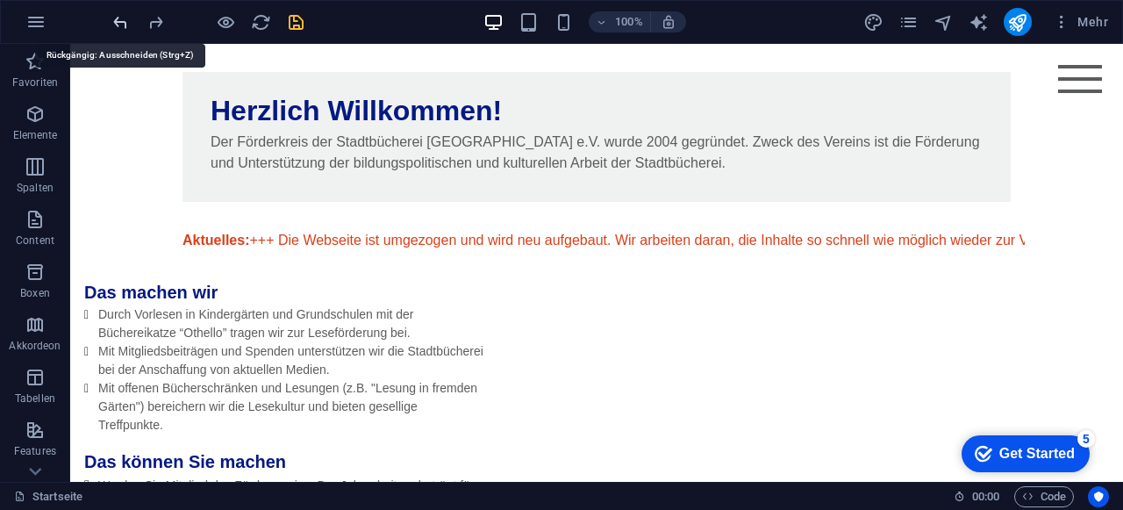
click at [123, 20] on icon "undo" at bounding box center [120, 22] width 20 height 20
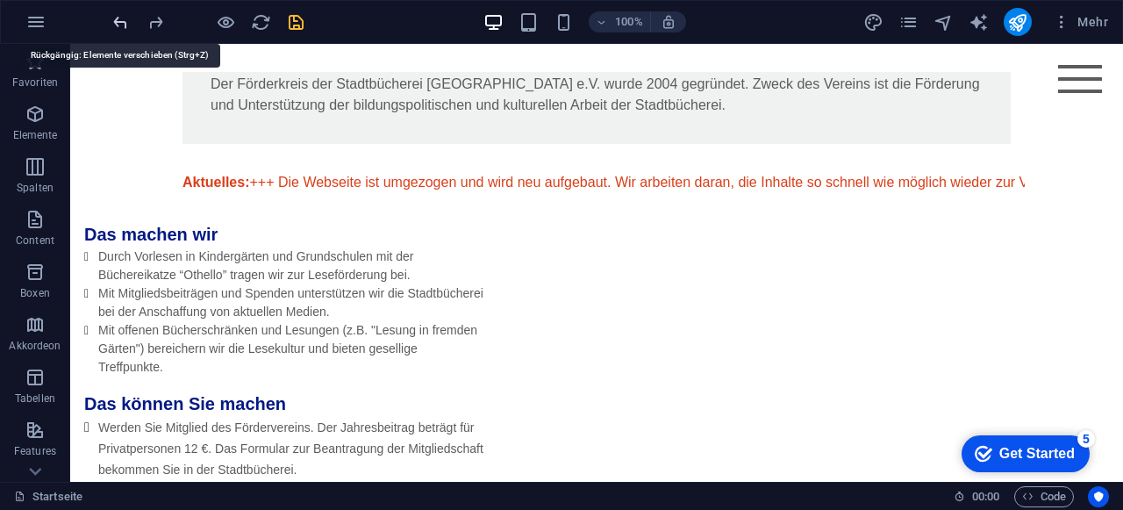
click at [123, 20] on icon "undo" at bounding box center [120, 22] width 20 height 20
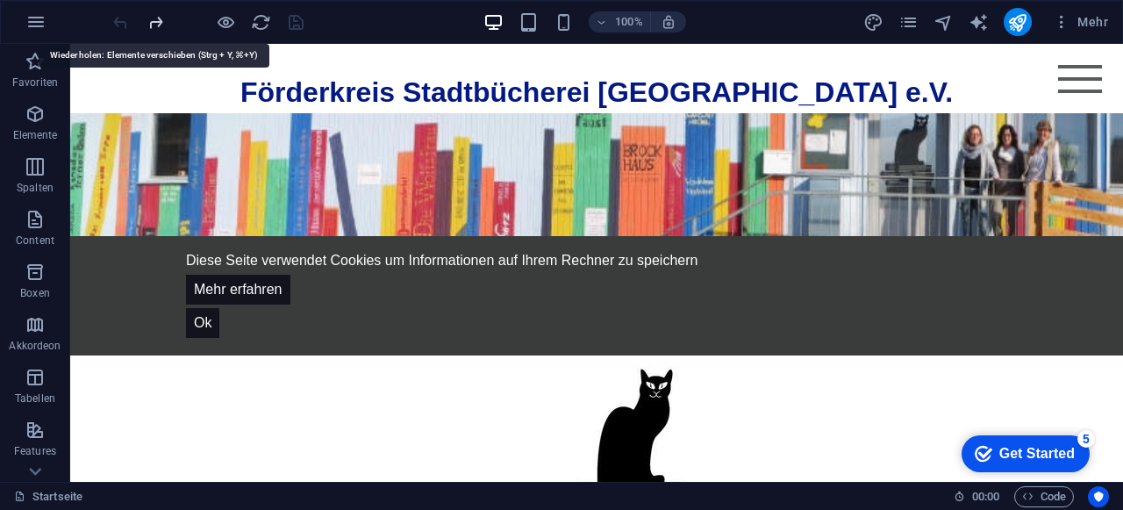
click at [154, 23] on icon "redo" at bounding box center [156, 22] width 20 height 20
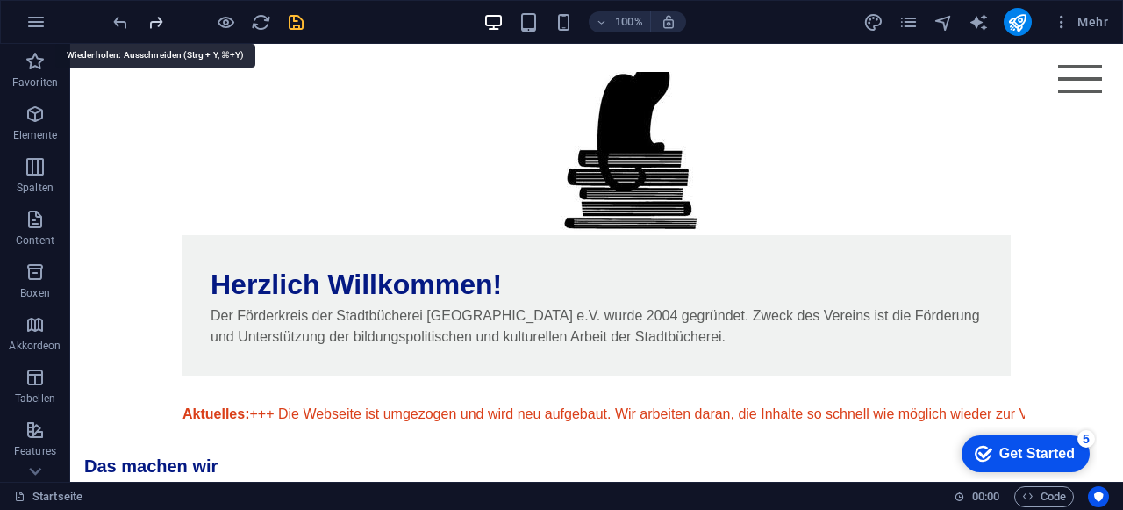
scroll to position [449, 0]
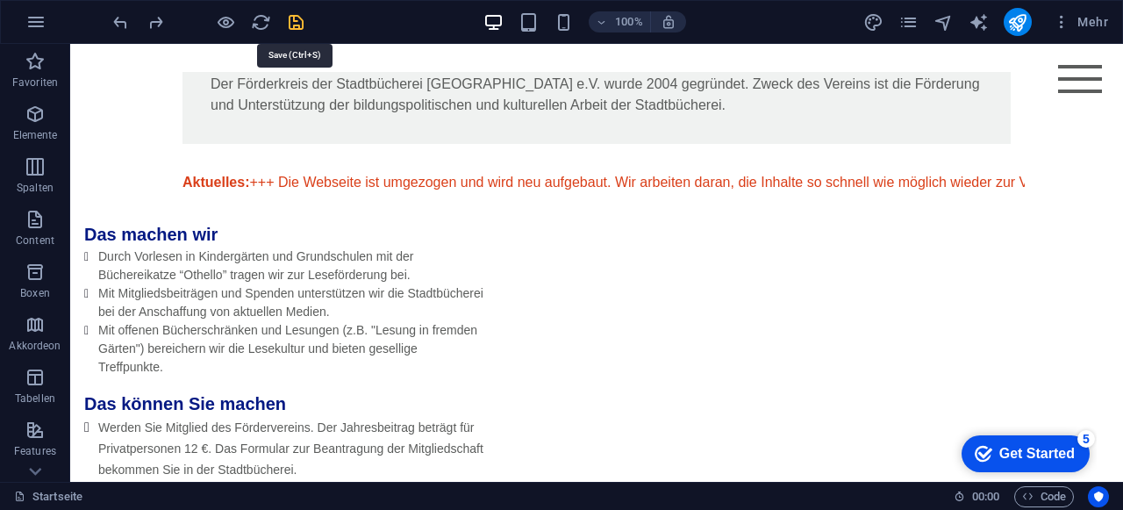
click at [300, 17] on icon "save" at bounding box center [296, 22] width 20 height 20
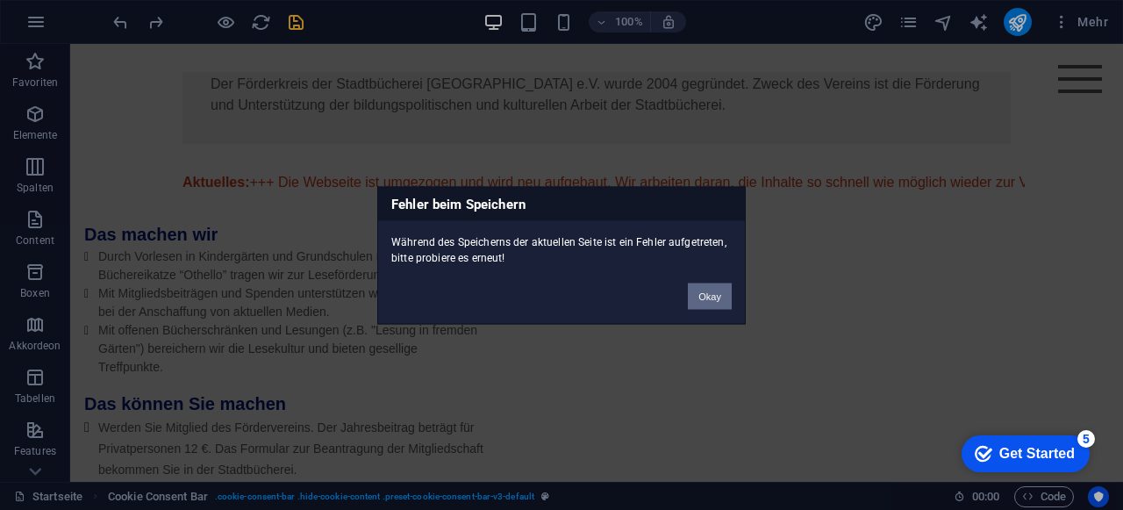
click at [723, 294] on button "Okay" at bounding box center [710, 295] width 44 height 26
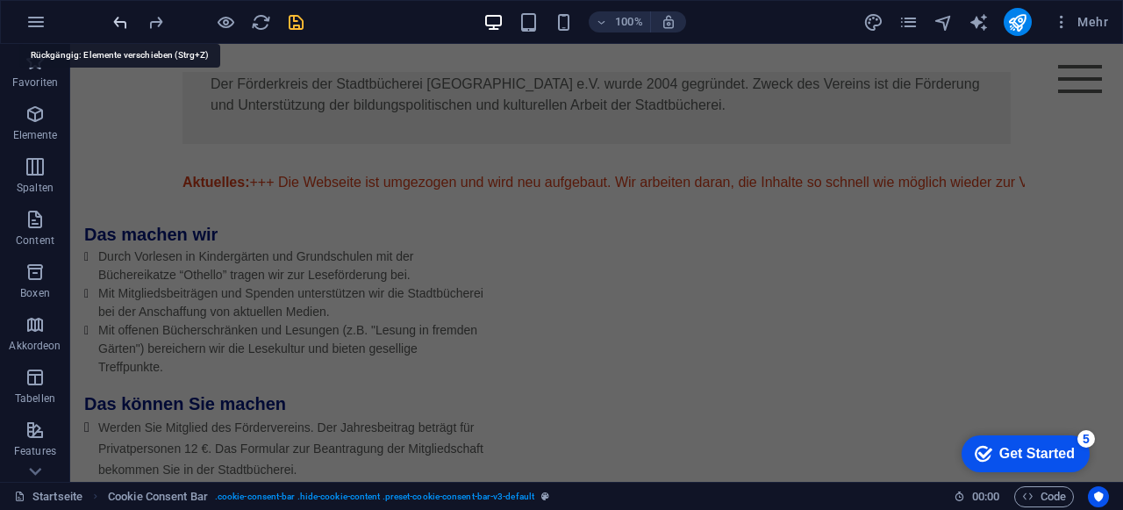
click at [117, 23] on icon "undo" at bounding box center [120, 22] width 20 height 20
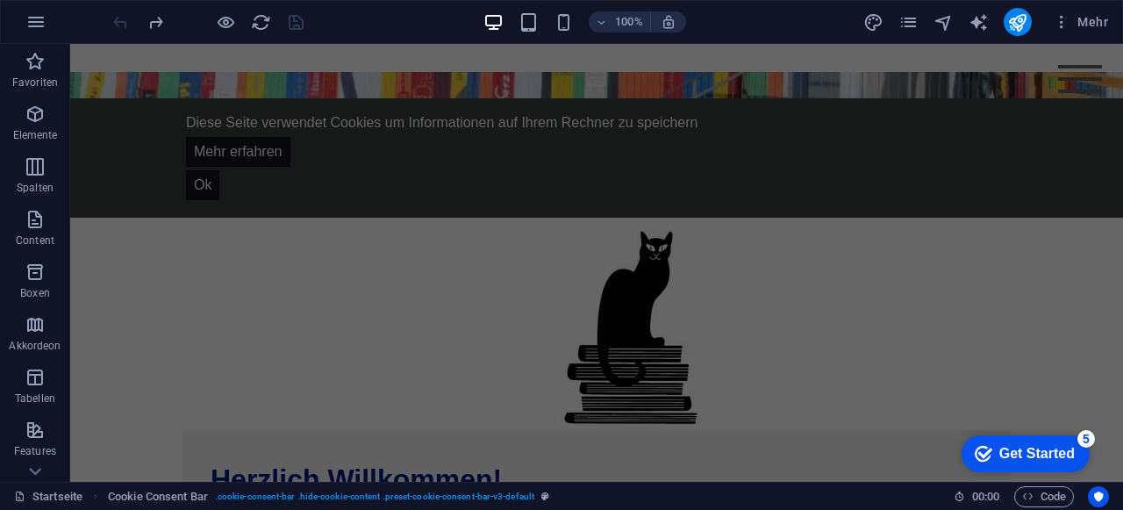
click at [117, 23] on div at bounding box center [208, 22] width 196 height 28
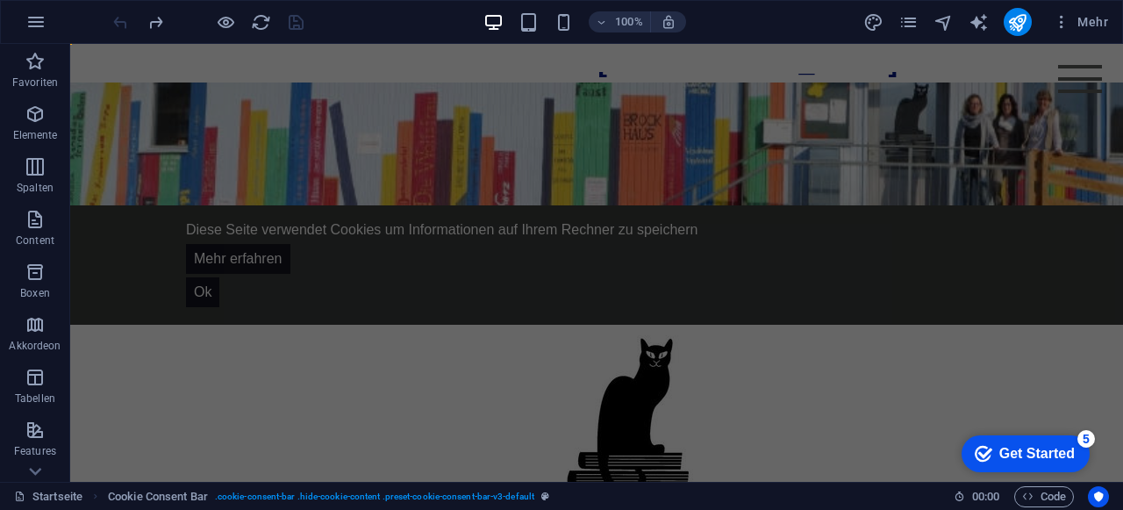
scroll to position [1, 0]
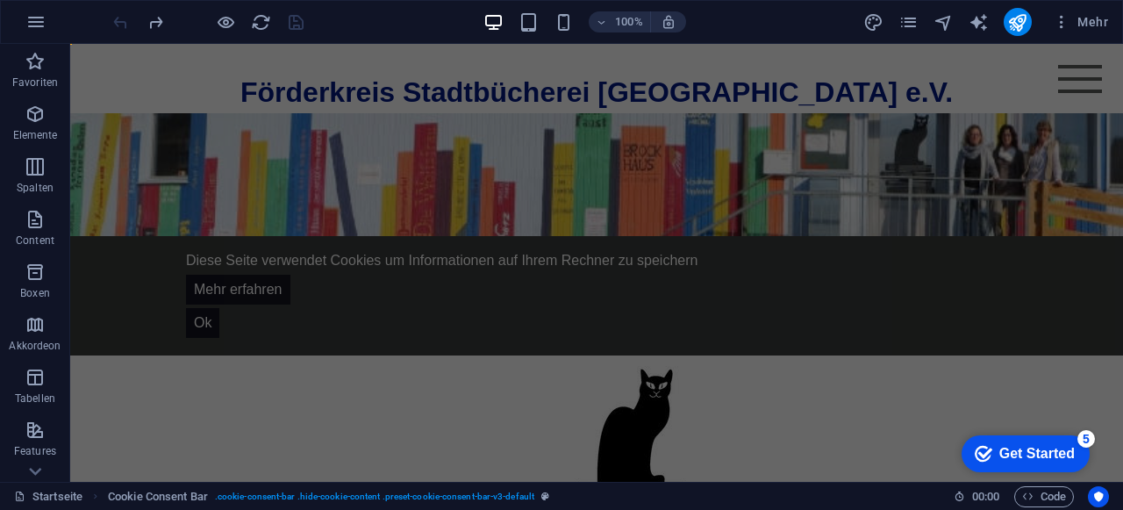
click at [117, 23] on div at bounding box center [208, 22] width 196 height 28
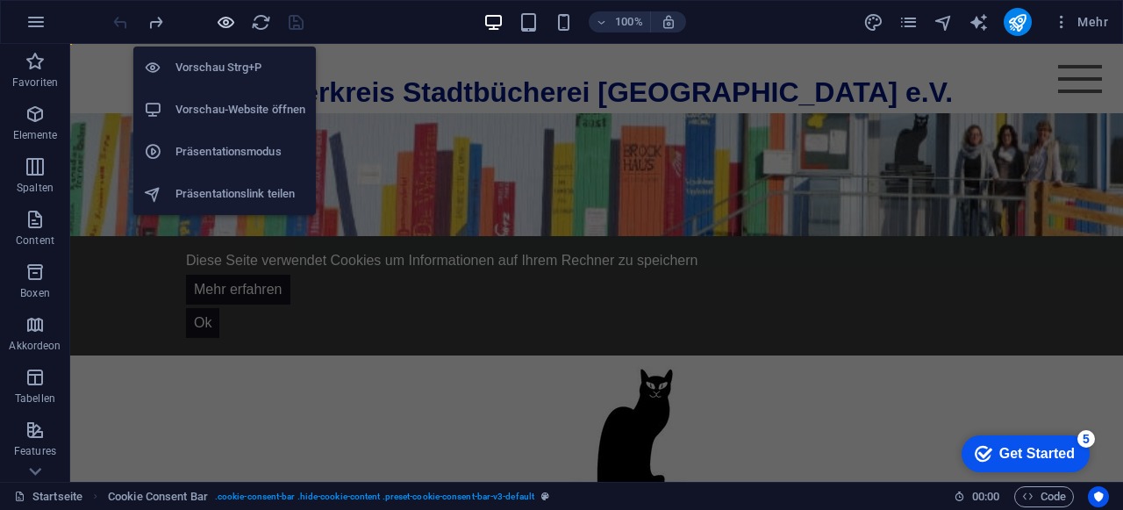
click at [224, 25] on icon "button" at bounding box center [226, 22] width 20 height 20
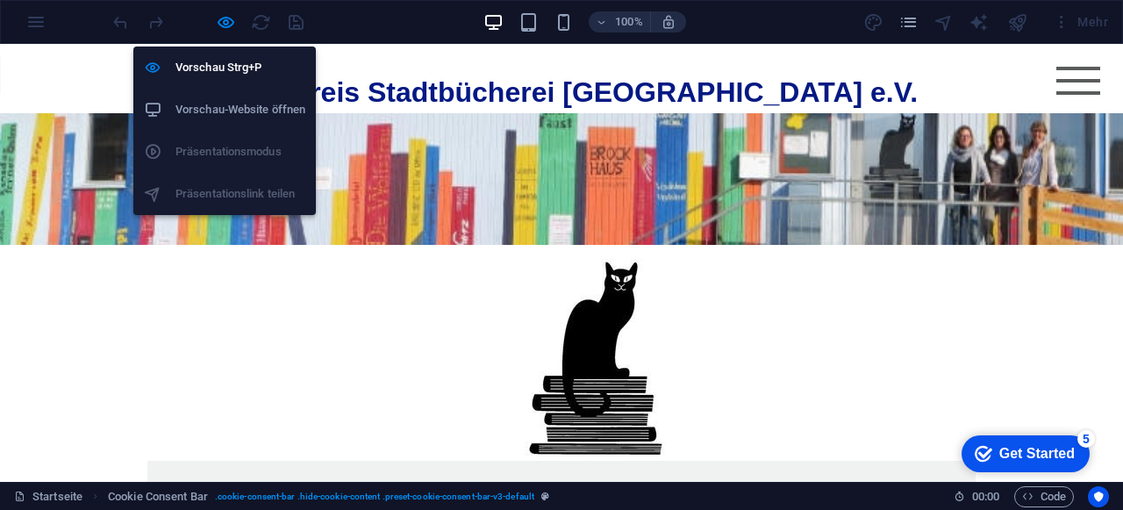
click at [241, 103] on h6 "Vorschau-Website öffnen" at bounding box center [240, 109] width 130 height 21
click at [239, 33] on div "Vorschau Strg+P Vorschau-Website öffnen Präsentationsmodus Präsentationslink te…" at bounding box center [224, 123] width 182 height 182
click at [228, 22] on icon "button" at bounding box center [226, 22] width 20 height 20
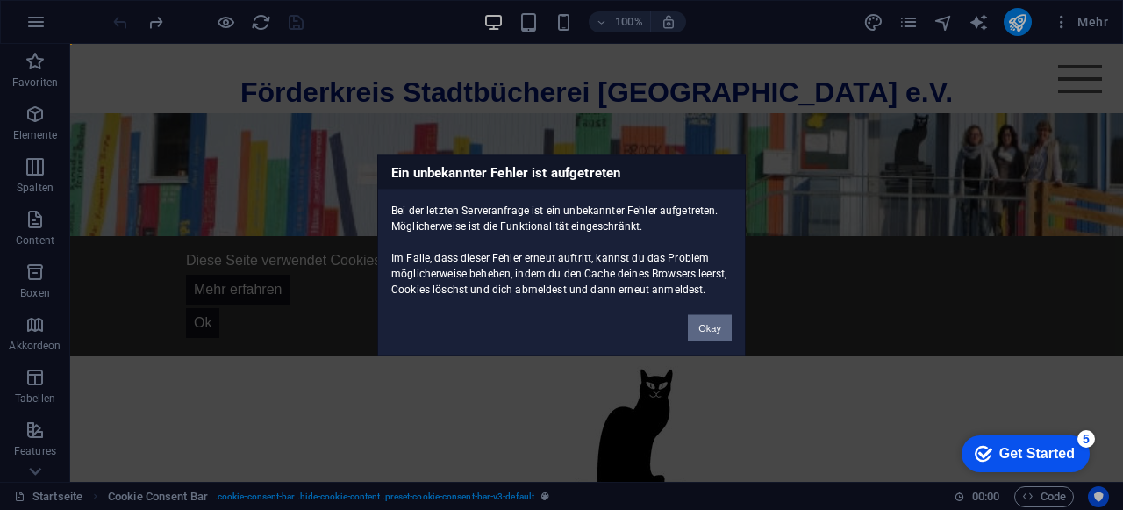
click at [704, 323] on button "Okay" at bounding box center [710, 327] width 44 height 26
